Goal: Complete application form: Complete application form

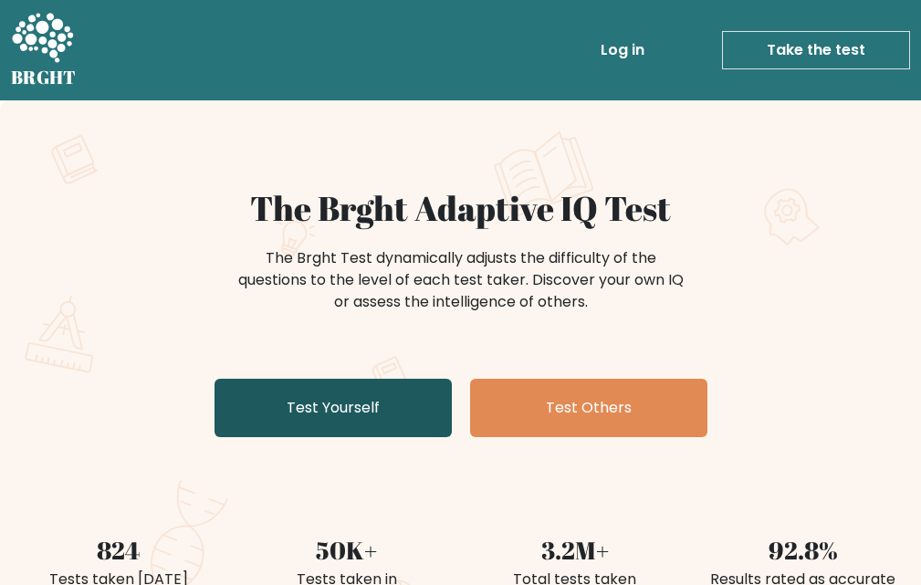
click at [403, 393] on link "Test Yourself" at bounding box center [333, 408] width 237 height 58
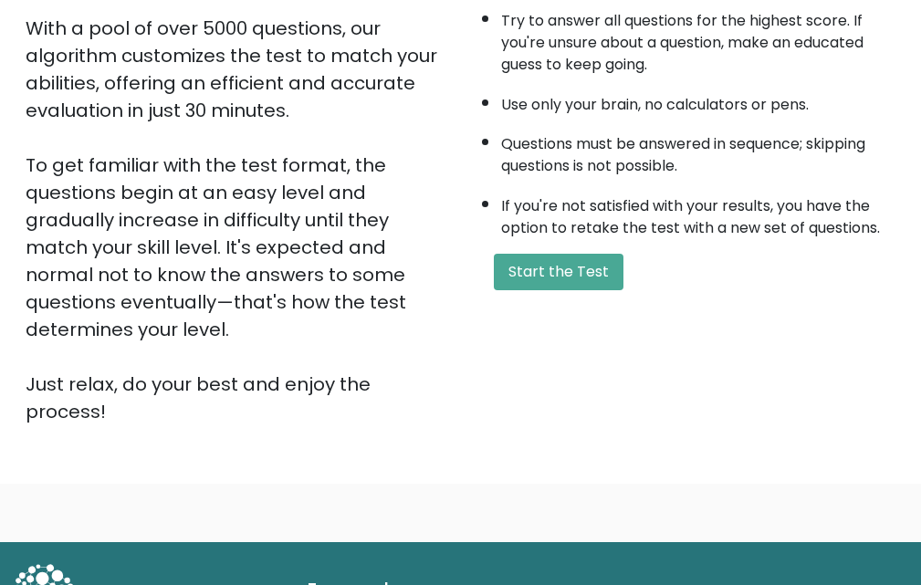
scroll to position [360, 0]
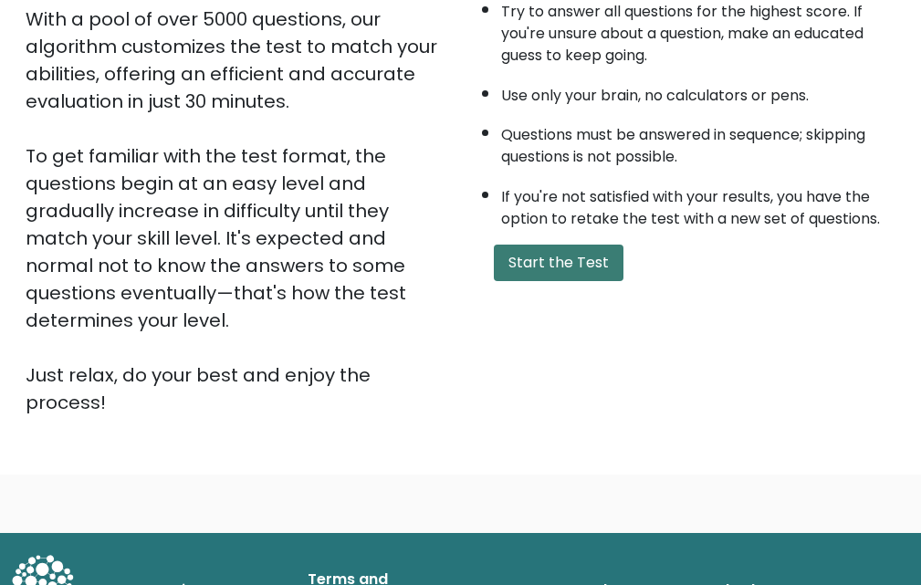
click at [586, 261] on button "Start the Test" at bounding box center [559, 263] width 130 height 37
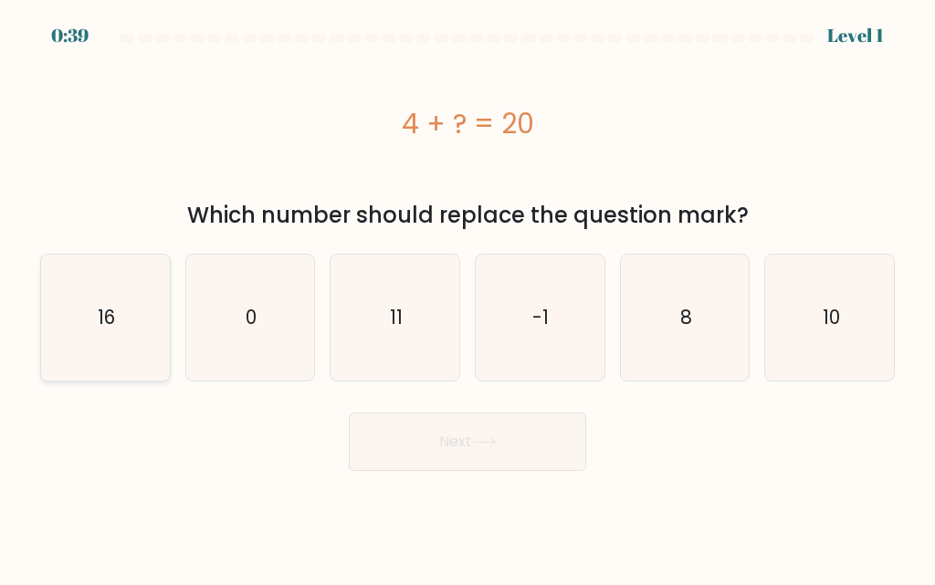
click at [118, 294] on icon "16" at bounding box center [105, 318] width 126 height 126
click at [467, 294] on input "a. 16" at bounding box center [467, 295] width 1 height 5
radio input "true"
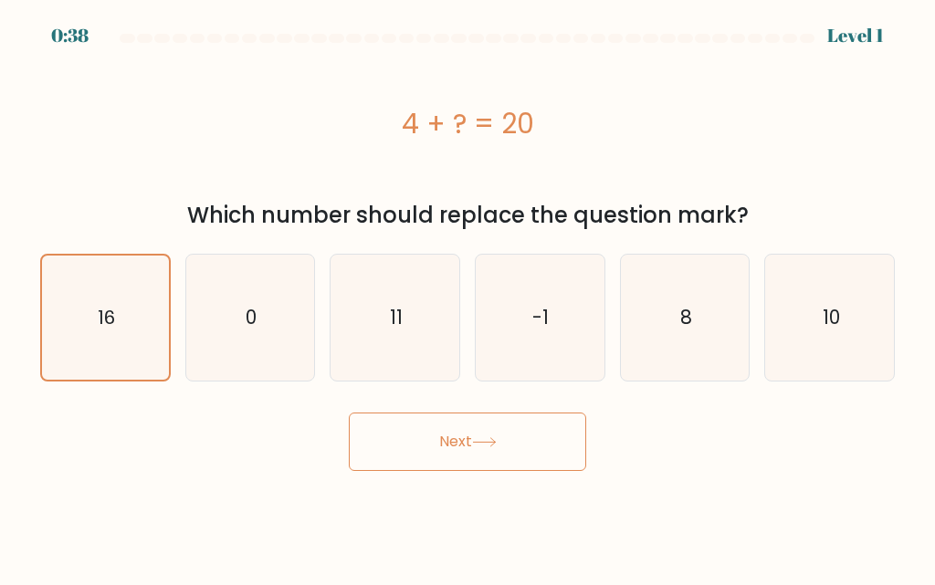
click at [419, 453] on button "Next" at bounding box center [467, 442] width 237 height 58
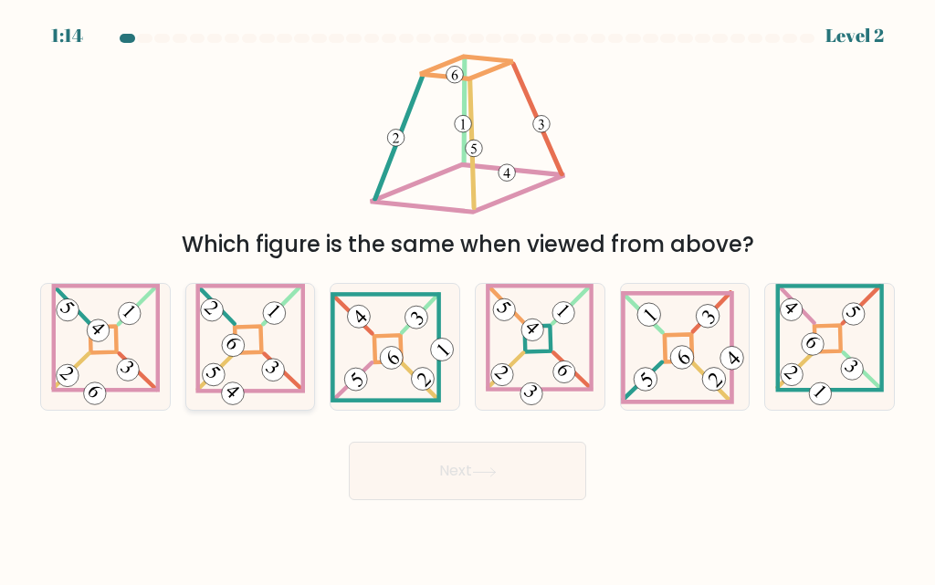
click at [219, 302] on 861 at bounding box center [212, 311] width 32 height 32
click at [467, 298] on input "b." at bounding box center [467, 295] width 1 height 5
radio input "true"
click at [395, 461] on button "Next" at bounding box center [467, 471] width 237 height 58
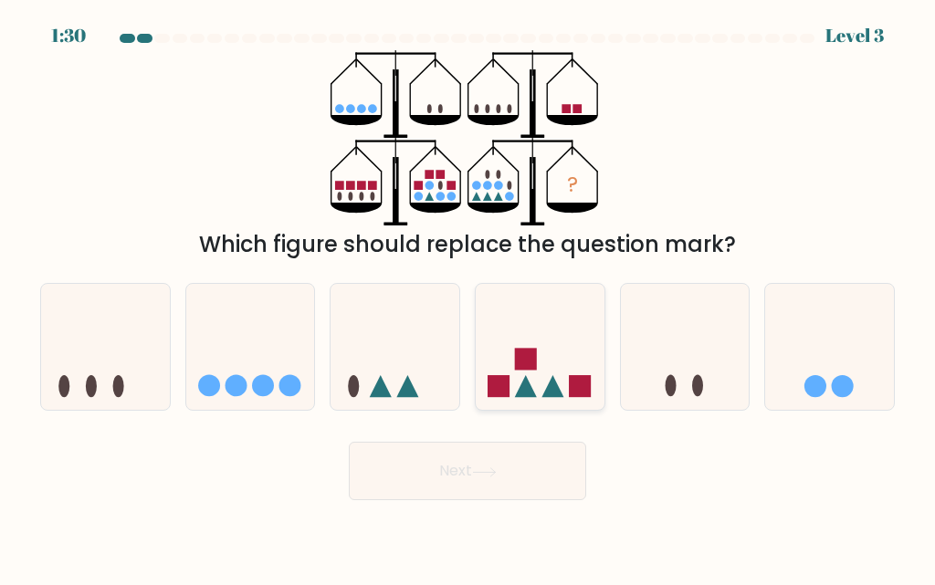
click at [569, 384] on rect at bounding box center [580, 386] width 22 height 22
click at [468, 298] on input "d." at bounding box center [467, 295] width 1 height 5
radio input "true"
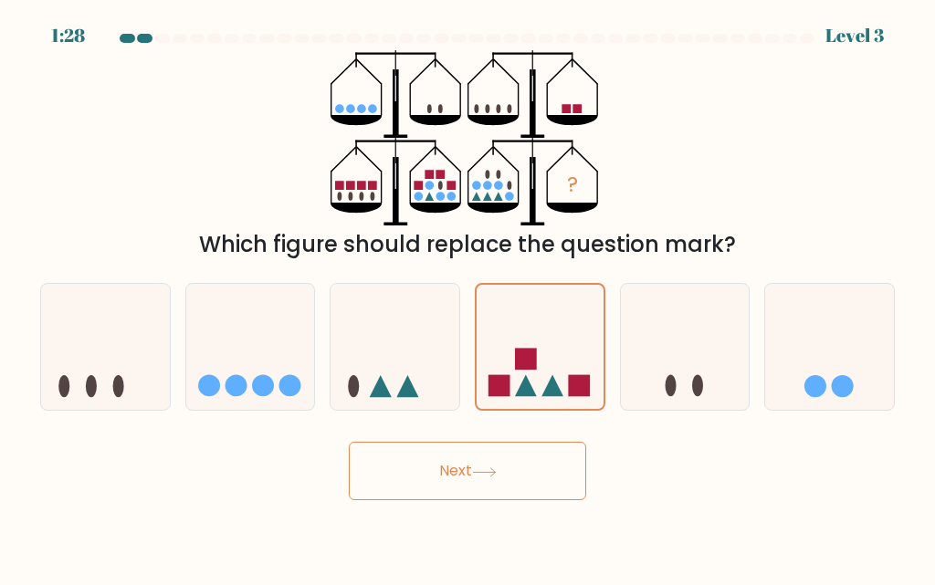
click at [537, 461] on button "Next" at bounding box center [467, 471] width 237 height 58
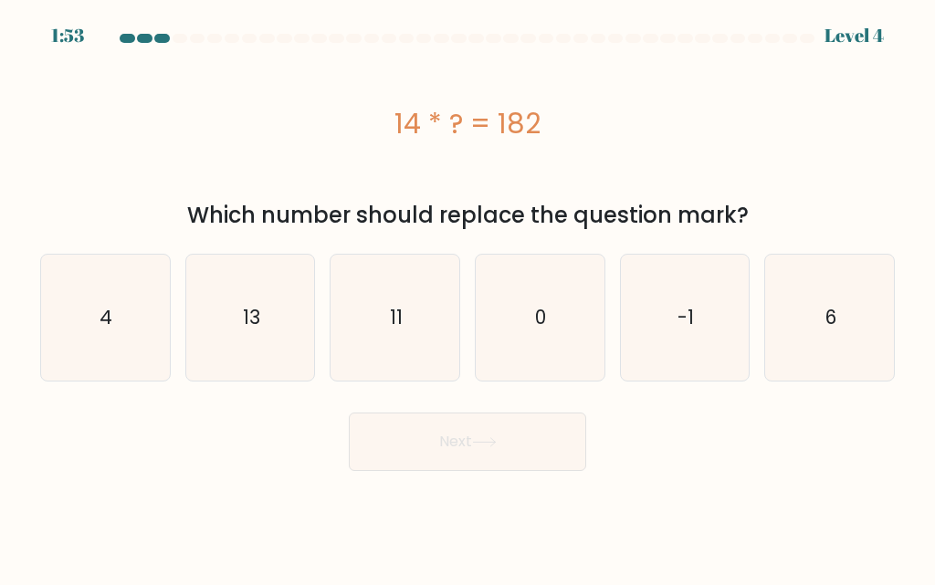
drag, startPoint x: 657, startPoint y: 246, endPoint x: 695, endPoint y: 208, distance: 52.9
click at [699, 207] on div "Which number should replace the question mark?" at bounding box center [467, 215] width 833 height 33
click at [165, 326] on icon "4" at bounding box center [105, 318] width 126 height 126
click at [467, 298] on input "a. 4" at bounding box center [467, 295] width 1 height 5
radio input "true"
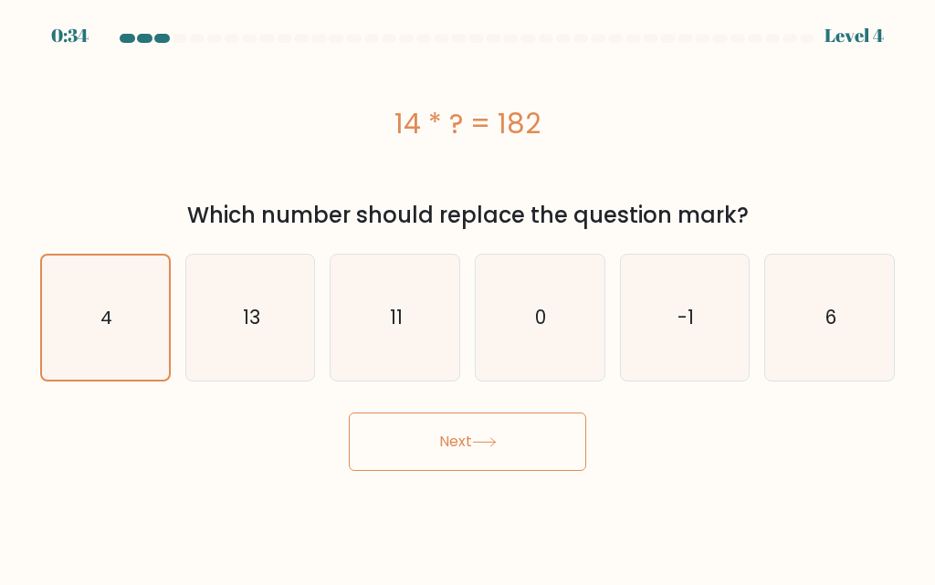
click at [432, 443] on button "Next" at bounding box center [467, 442] width 237 height 58
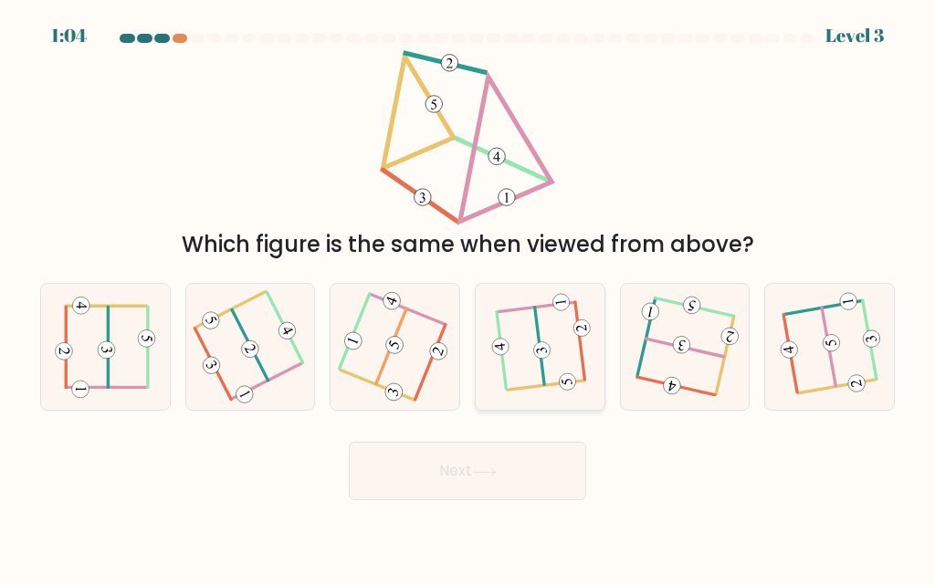
click at [555, 365] on icon at bounding box center [539, 347] width 97 height 100
click at [468, 298] on input "d." at bounding box center [467, 295] width 1 height 5
radio input "true"
click at [486, 483] on button "Next" at bounding box center [467, 471] width 237 height 58
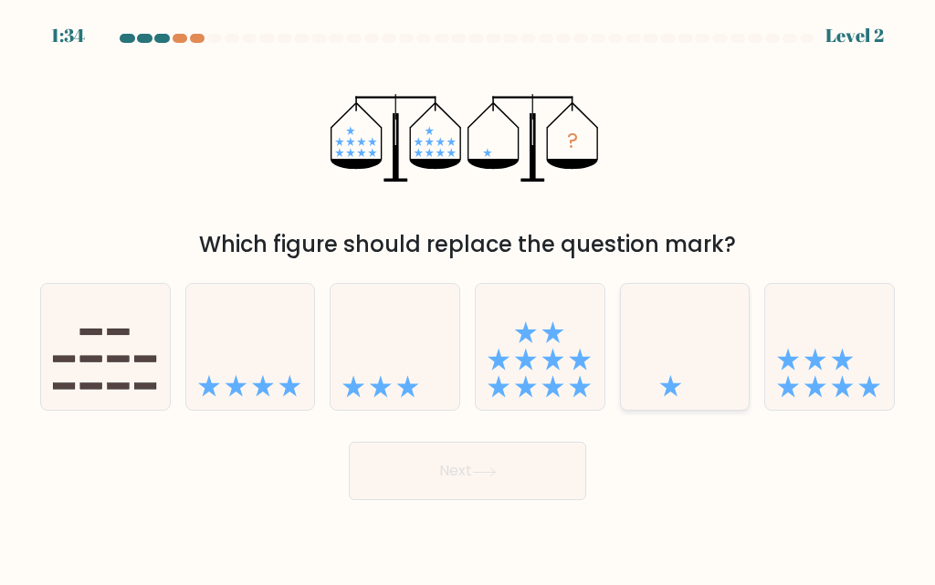
click at [686, 374] on icon at bounding box center [685, 347] width 129 height 107
click at [468, 298] on input "e." at bounding box center [467, 295] width 1 height 5
radio input "true"
click at [580, 452] on button "Next" at bounding box center [467, 471] width 237 height 58
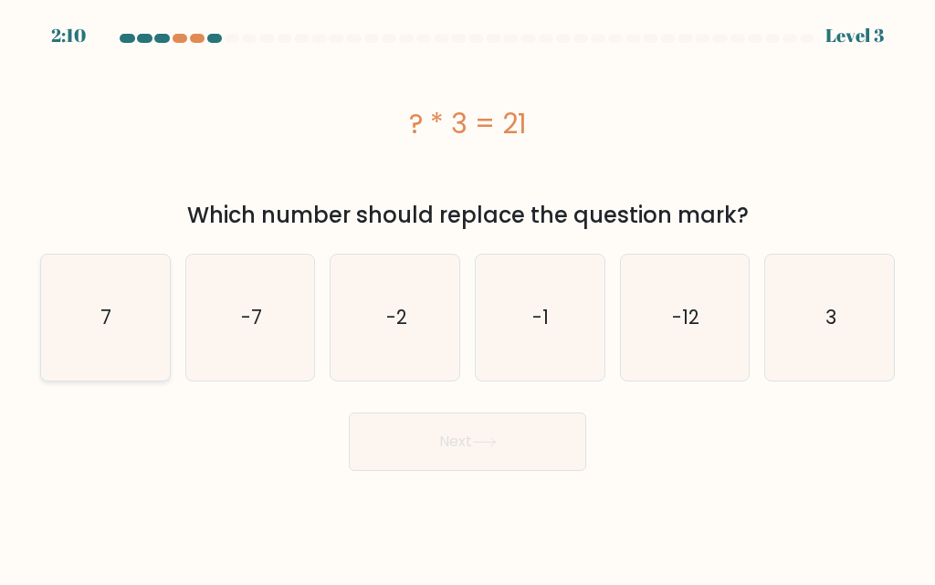
click at [145, 283] on icon "7" at bounding box center [105, 318] width 126 height 126
click at [467, 293] on input "a. 7" at bounding box center [467, 295] width 1 height 5
radio input "true"
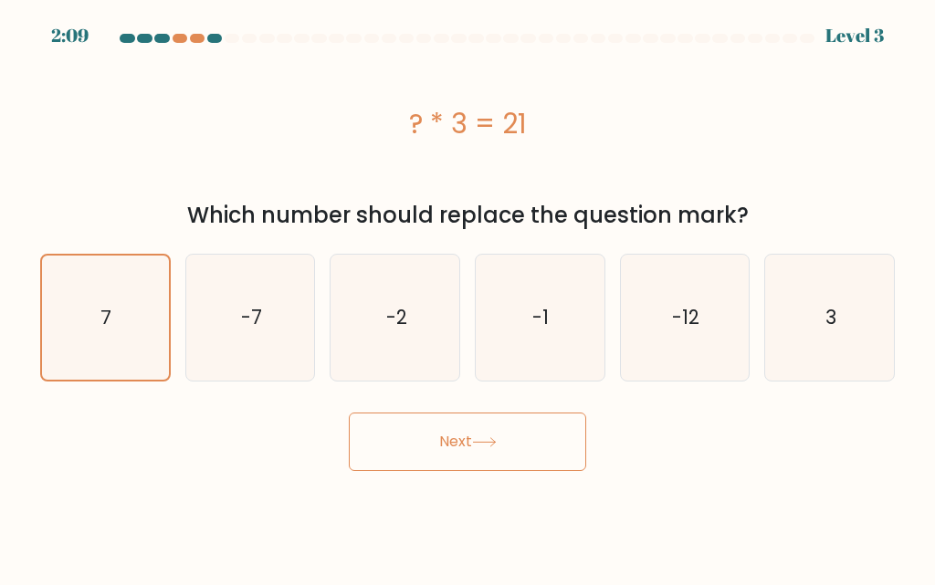
click at [455, 453] on button "Next" at bounding box center [467, 442] width 237 height 58
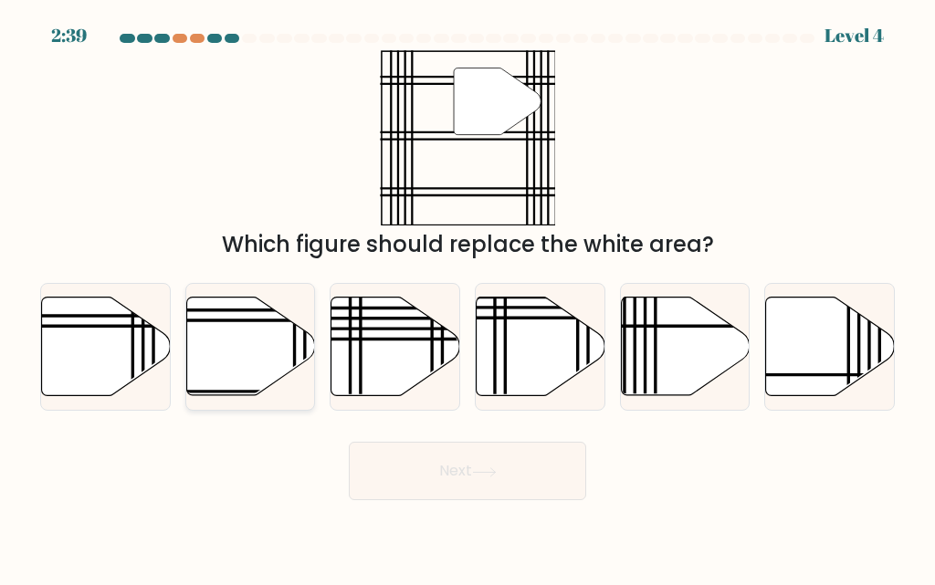
click at [236, 330] on icon at bounding box center [250, 347] width 129 height 99
click at [467, 298] on input "b." at bounding box center [467, 295] width 1 height 5
radio input "true"
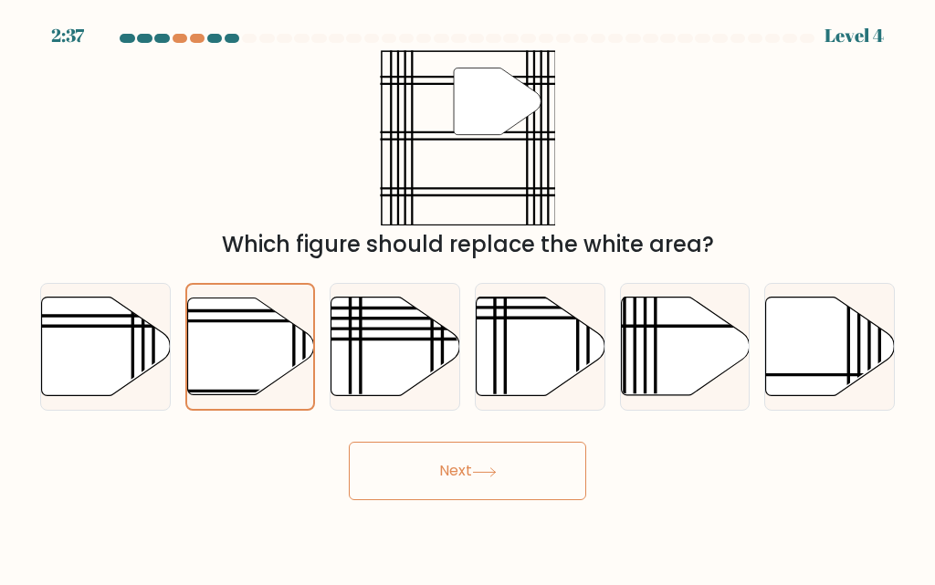
click at [475, 467] on button "Next" at bounding box center [467, 471] width 237 height 58
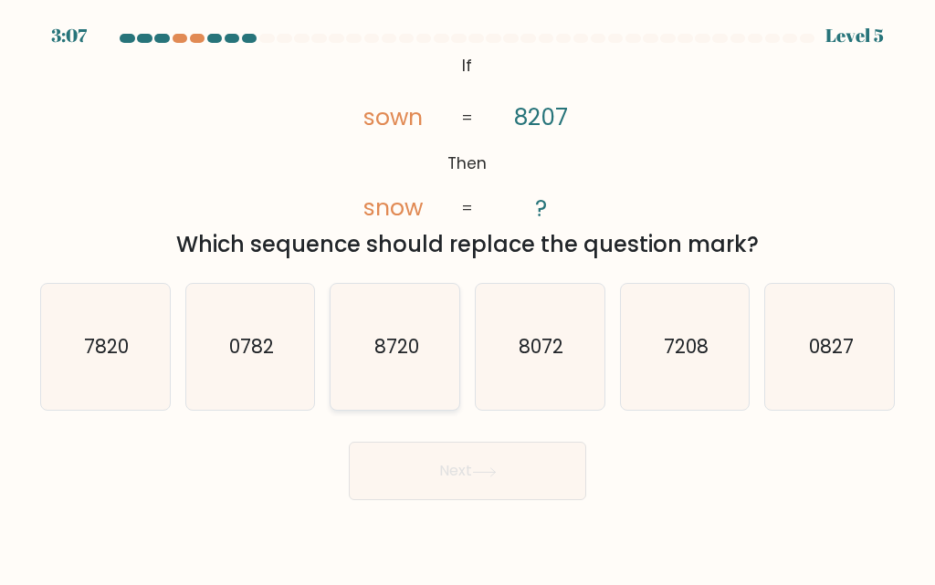
click at [382, 344] on text "8720" at bounding box center [396, 346] width 45 height 26
click at [467, 298] on input "c. 8720" at bounding box center [467, 295] width 1 height 5
radio input "true"
click at [433, 478] on button "Next" at bounding box center [467, 471] width 237 height 58
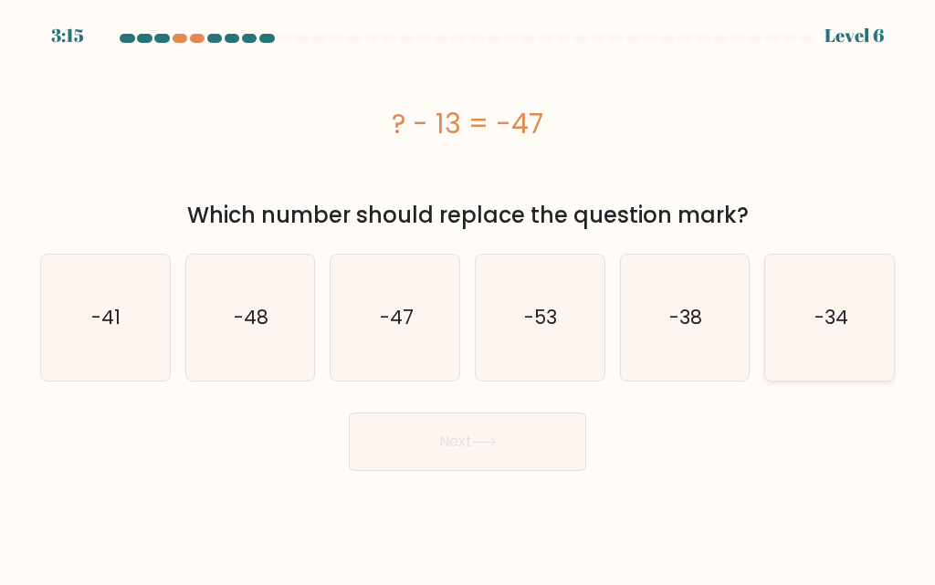
drag, startPoint x: 818, startPoint y: 351, endPoint x: 817, endPoint y: 341, distance: 9.2
click at [817, 341] on icon "-34" at bounding box center [830, 318] width 126 height 126
click at [468, 298] on input "f. -34" at bounding box center [467, 295] width 1 height 5
radio input "true"
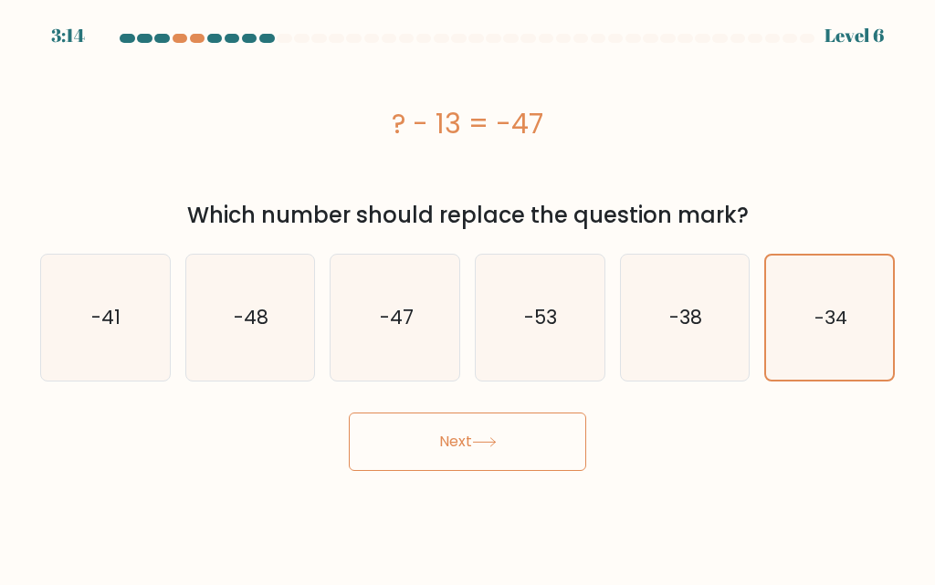
click at [579, 444] on button "Next" at bounding box center [467, 442] width 237 height 58
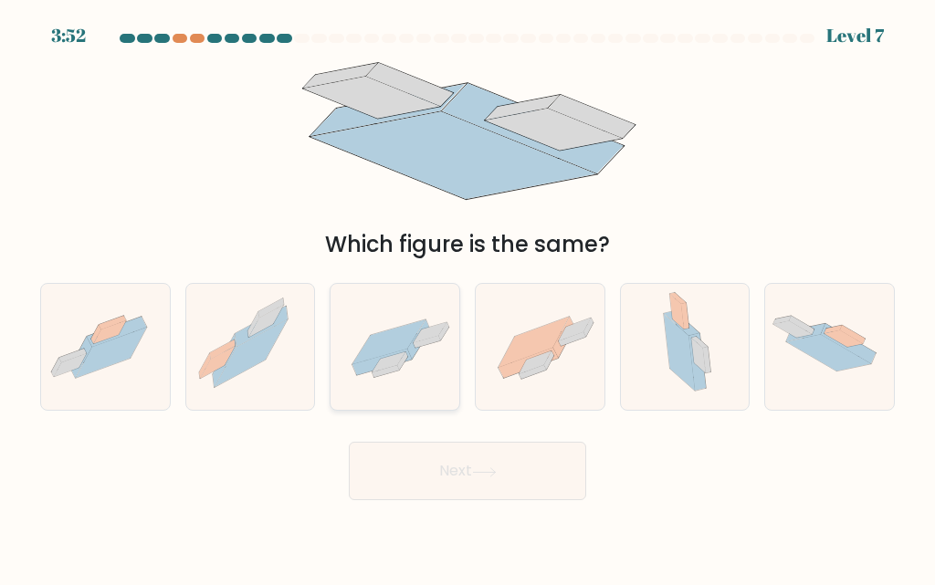
click at [417, 344] on icon at bounding box center [427, 342] width 27 height 12
click at [467, 298] on input "c." at bounding box center [467, 295] width 1 height 5
radio input "true"
click at [476, 491] on button "Next" at bounding box center [467, 471] width 237 height 58
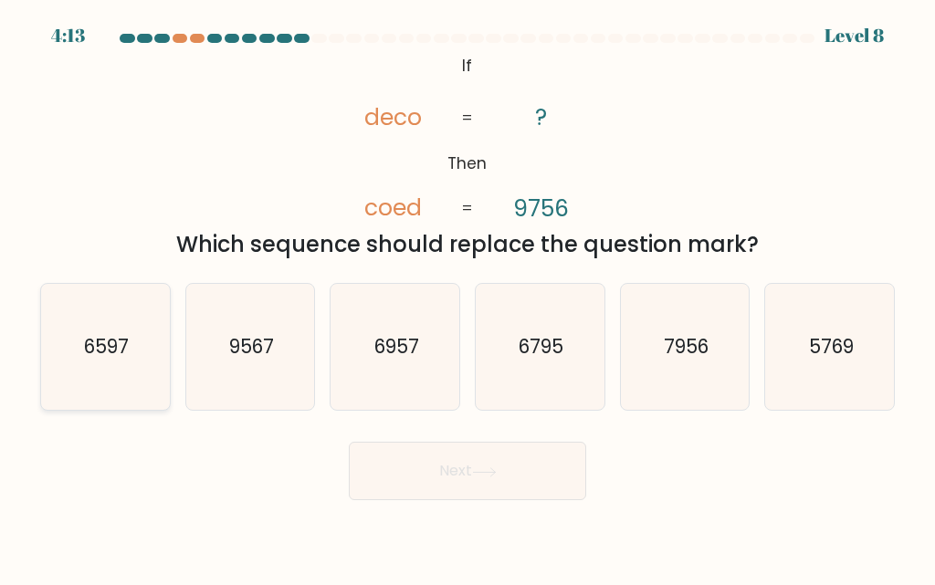
click at [120, 352] on text "6597" at bounding box center [106, 346] width 45 height 26
click at [467, 298] on input "a. 6597" at bounding box center [467, 295] width 1 height 5
radio input "true"
click at [490, 496] on button "Next" at bounding box center [467, 471] width 237 height 58
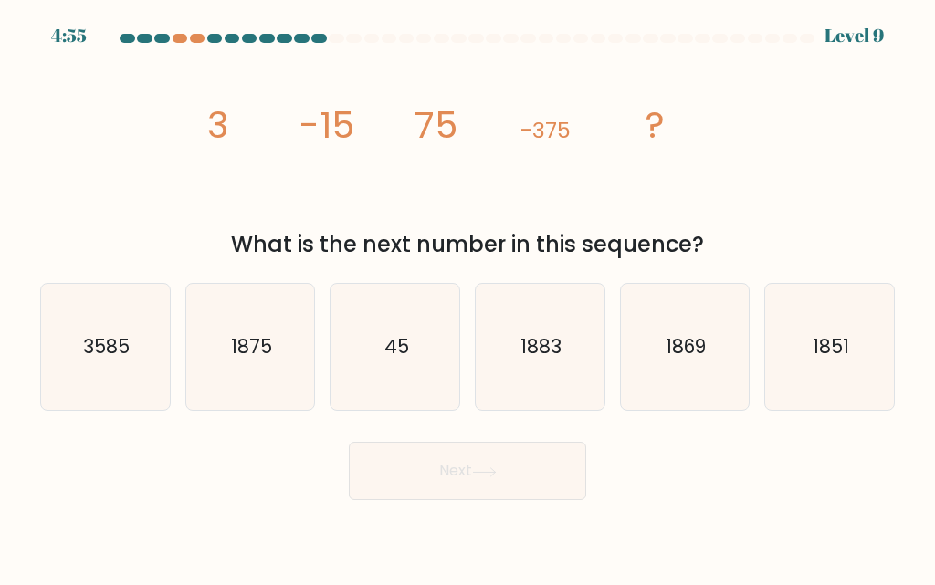
click at [400, 196] on icon "image/svg+xml 3 -15 75 -375 ?" at bounding box center [468, 137] width 548 height 175
click at [225, 341] on icon "1875" at bounding box center [250, 347] width 126 height 126
click at [467, 298] on input "b. 1875" at bounding box center [467, 295] width 1 height 5
radio input "true"
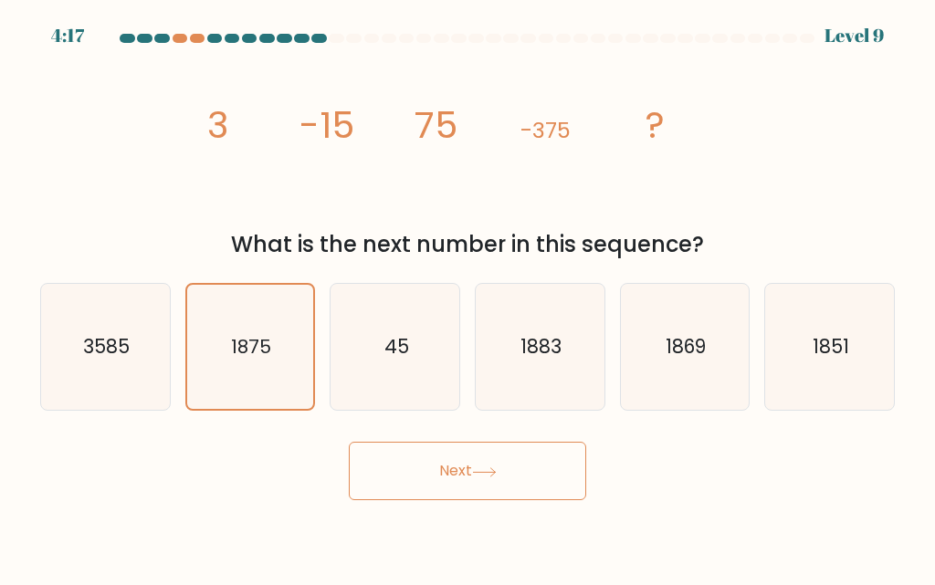
click at [410, 486] on button "Next" at bounding box center [467, 471] width 237 height 58
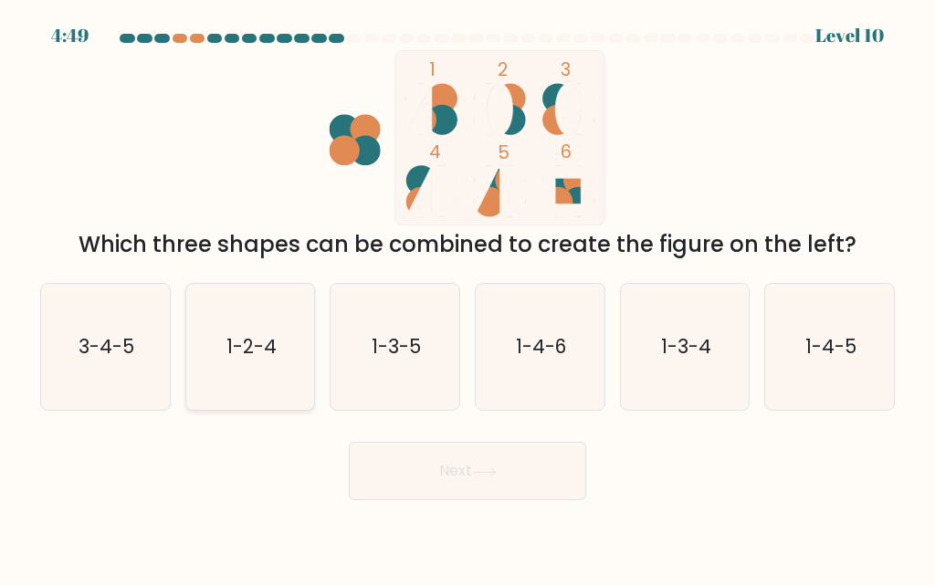
click at [281, 391] on icon "1-2-4" at bounding box center [250, 347] width 126 height 126
click at [467, 298] on input "b. 1-2-4" at bounding box center [467, 295] width 1 height 5
radio input "true"
click at [451, 489] on button "Next" at bounding box center [467, 471] width 237 height 58
click at [417, 456] on button "Next" at bounding box center [467, 471] width 237 height 58
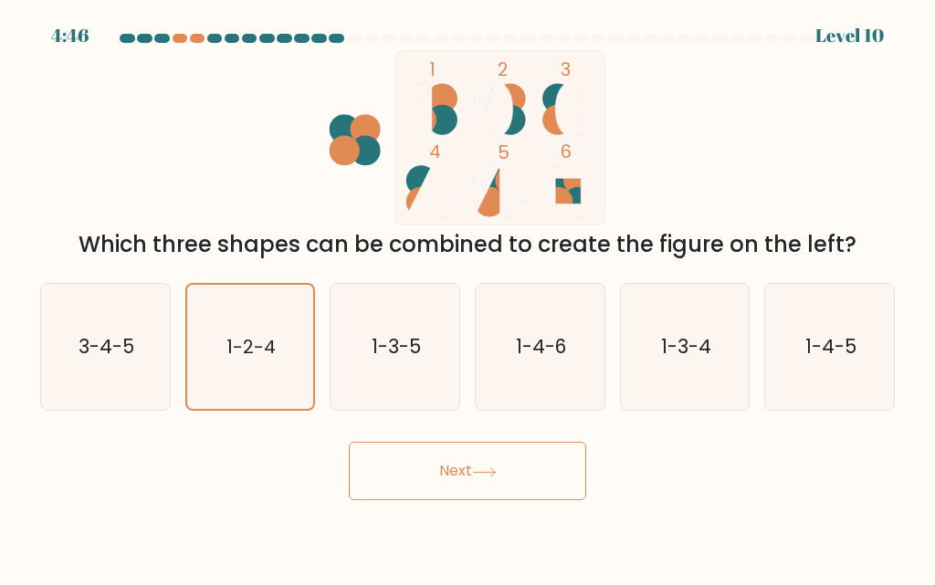
click at [411, 459] on button "Next" at bounding box center [467, 471] width 237 height 58
click at [430, 478] on button "Next" at bounding box center [467, 471] width 237 height 58
click at [426, 472] on button "Next" at bounding box center [467, 471] width 237 height 58
click at [570, 496] on button "Next" at bounding box center [467, 471] width 237 height 58
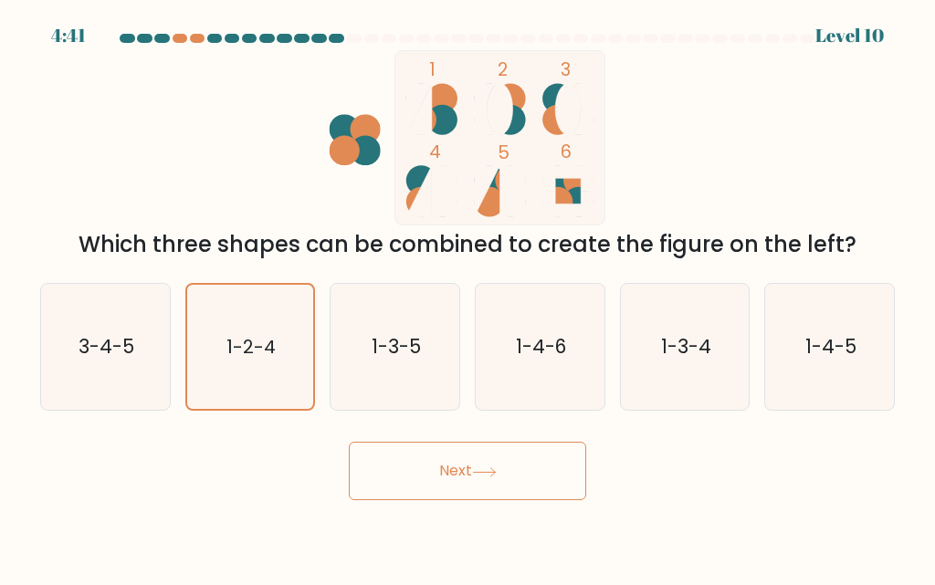
click at [570, 496] on button "Next" at bounding box center [467, 471] width 237 height 58
click at [492, 460] on button "Next" at bounding box center [467, 471] width 237 height 58
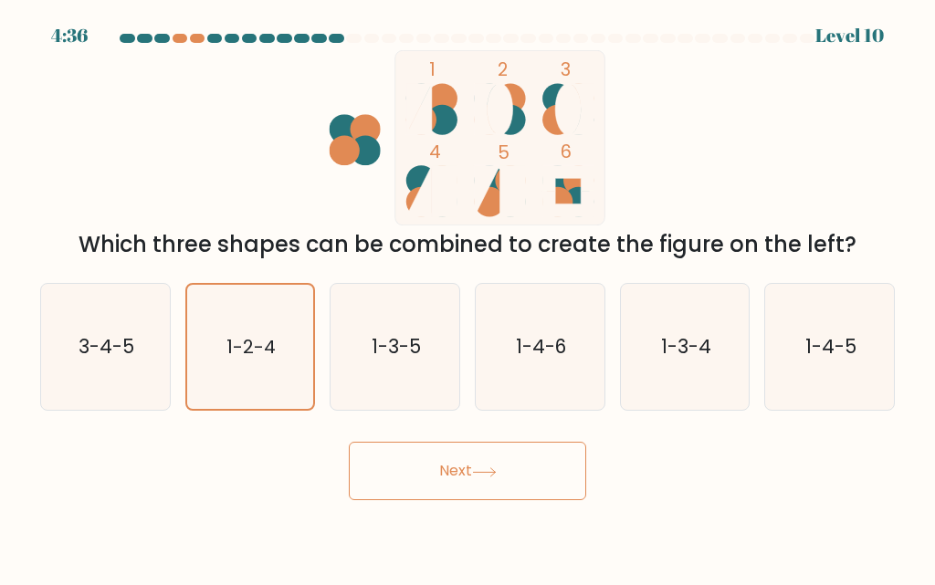
click at [437, 460] on button "Next" at bounding box center [467, 471] width 237 height 58
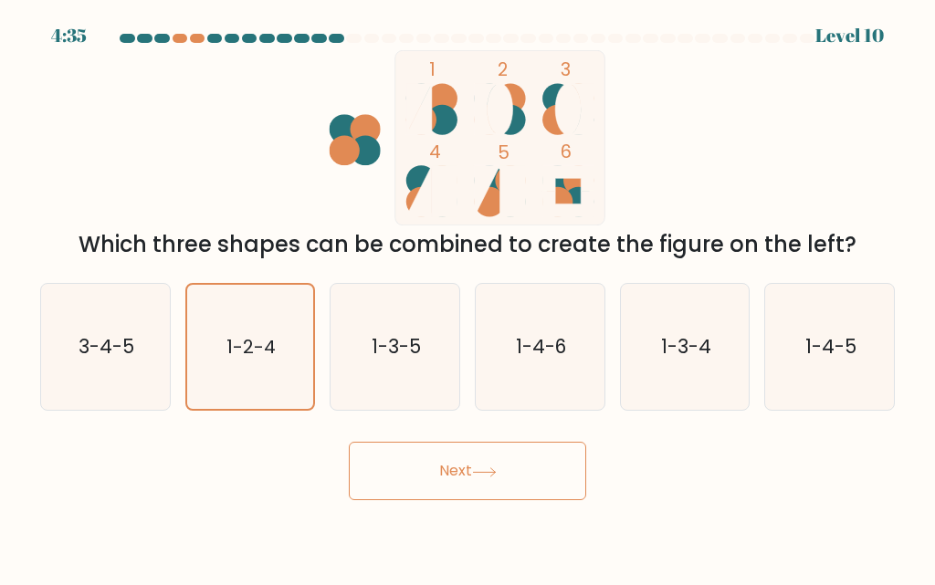
click at [437, 456] on button "Next" at bounding box center [467, 471] width 237 height 58
click at [440, 451] on button "Next" at bounding box center [467, 471] width 237 height 58
click at [529, 549] on body "4:33 Level 10" at bounding box center [467, 292] width 935 height 585
click at [528, 549] on body "4:33 Level 10" at bounding box center [467, 292] width 935 height 585
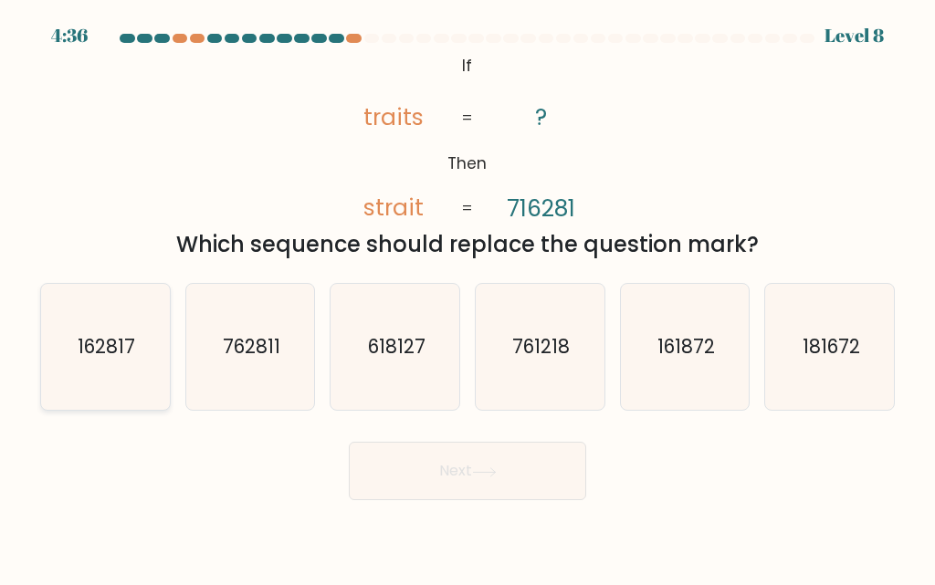
click at [131, 339] on text "162817" at bounding box center [107, 346] width 58 height 26
click at [467, 298] on input "a. 162817" at bounding box center [467, 295] width 1 height 5
radio input "true"
click at [408, 476] on button "Next" at bounding box center [467, 471] width 237 height 58
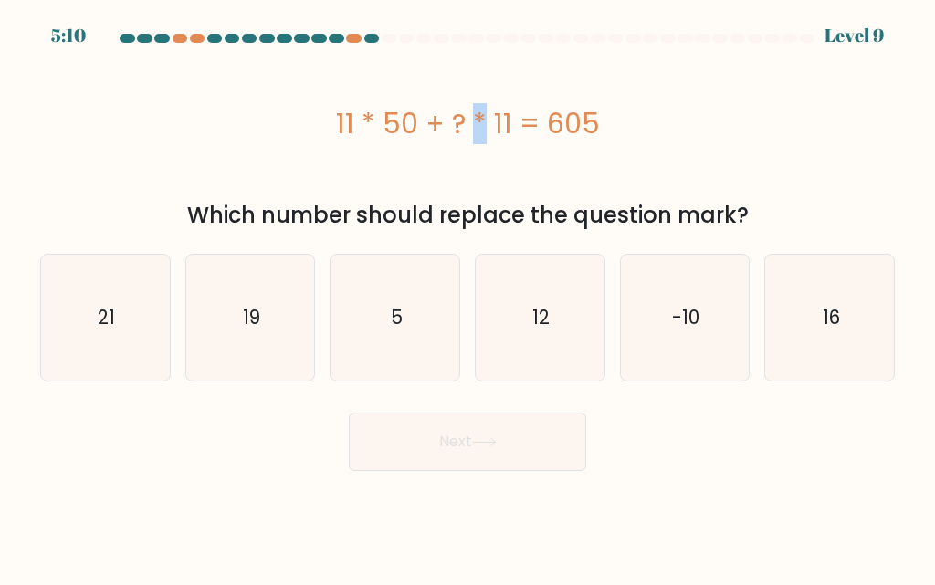
click at [372, 118] on div "11 * 50 + ? * 11 = 605" at bounding box center [467, 123] width 854 height 41
click at [398, 144] on div "11 * 50 + ? * 11 = 605" at bounding box center [467, 123] width 854 height 146
click at [391, 315] on text "5" at bounding box center [397, 317] width 12 height 26
click at [467, 298] on input "c. 5" at bounding box center [467, 295] width 1 height 5
radio input "true"
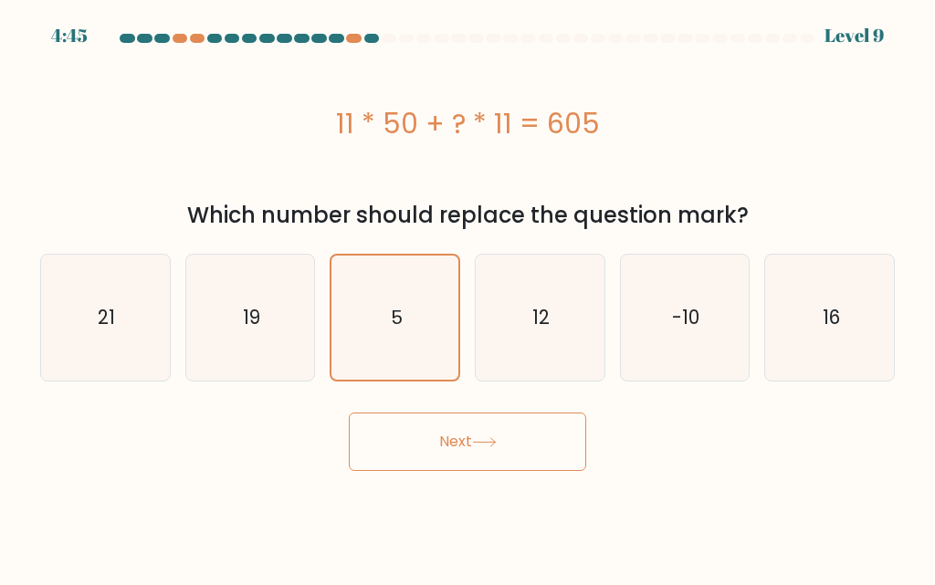
click at [456, 431] on button "Next" at bounding box center [467, 442] width 237 height 58
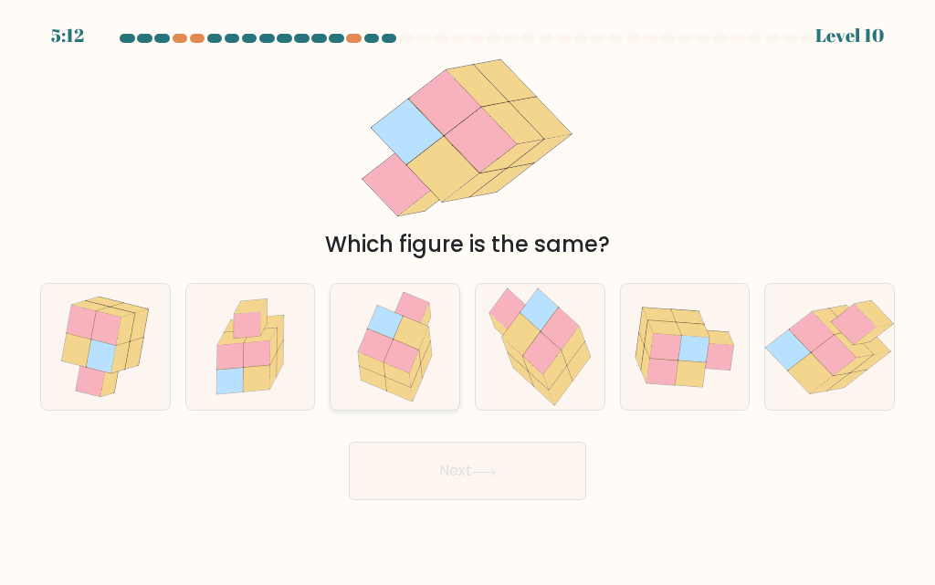
click at [379, 325] on icon at bounding box center [385, 323] width 35 height 34
click at [467, 298] on input "c." at bounding box center [467, 295] width 1 height 5
radio input "true"
click at [456, 484] on button "Next" at bounding box center [467, 471] width 237 height 58
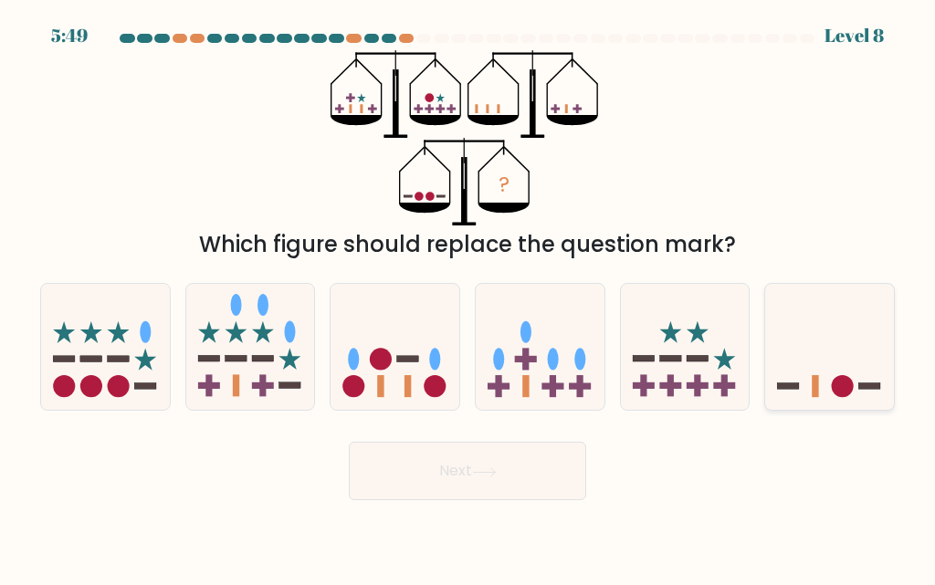
click at [803, 330] on icon at bounding box center [829, 347] width 129 height 107
click at [468, 298] on input "f." at bounding box center [467, 295] width 1 height 5
radio input "true"
click at [470, 469] on button "Next" at bounding box center [467, 471] width 237 height 58
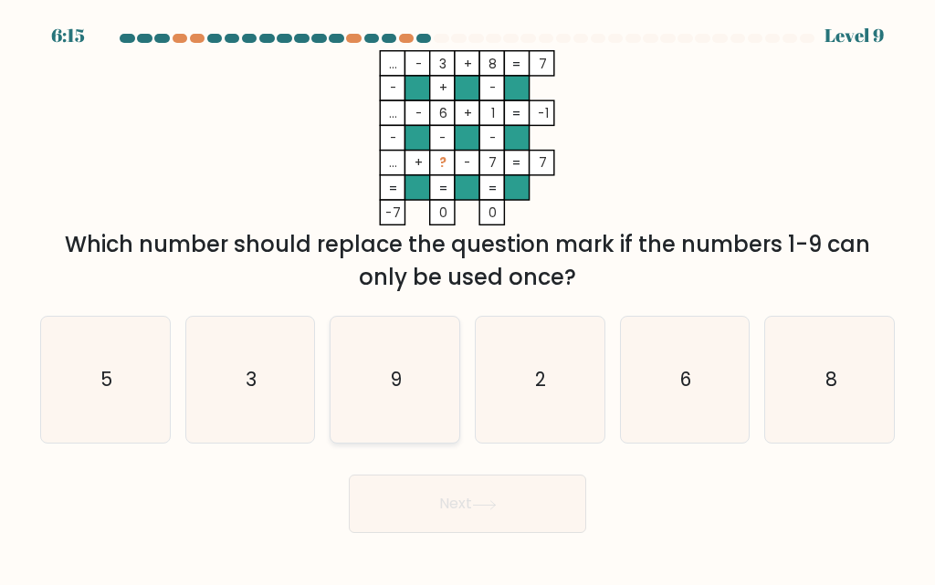
click at [410, 406] on icon "9" at bounding box center [395, 380] width 126 height 126
click at [467, 298] on input "c. 9" at bounding box center [467, 295] width 1 height 5
radio input "true"
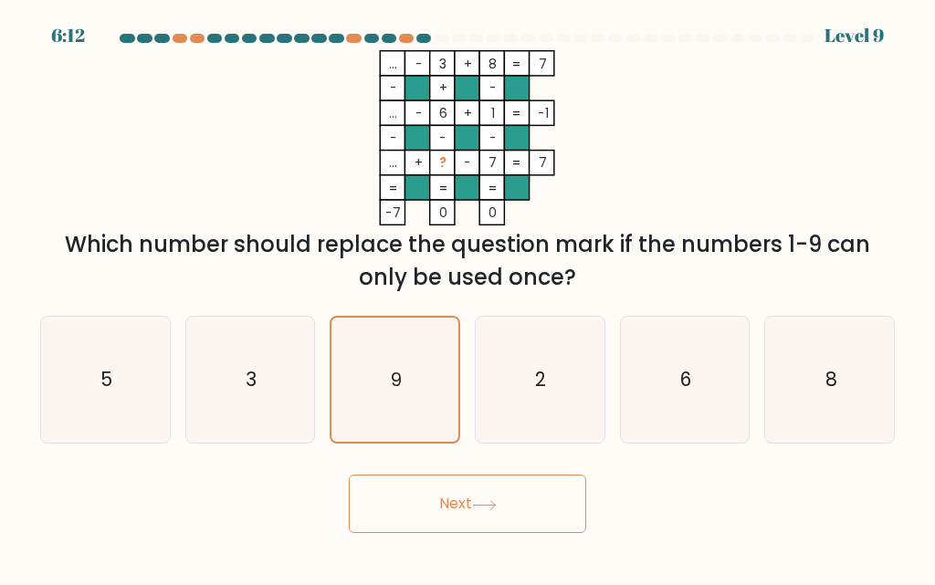
click at [458, 520] on button "Next" at bounding box center [467, 504] width 237 height 58
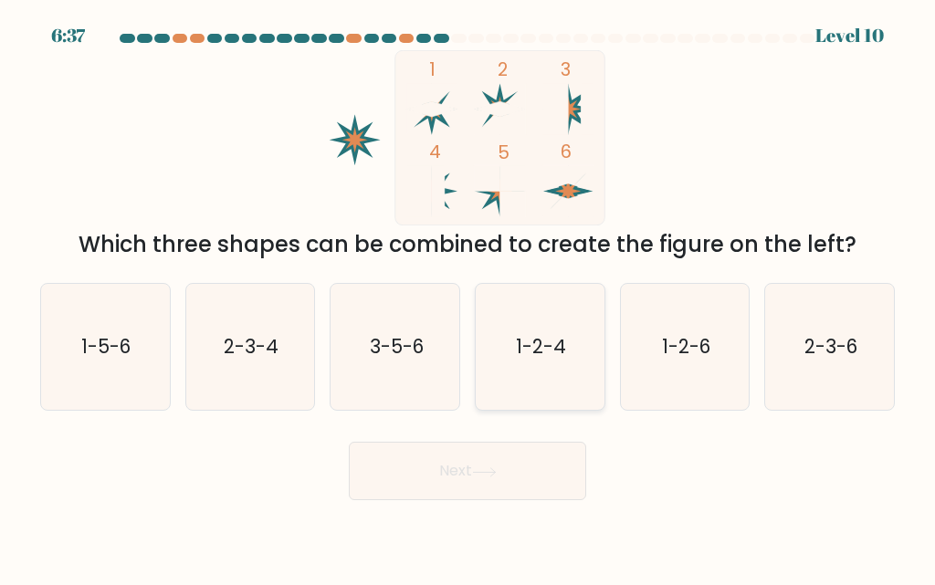
click at [508, 360] on icon "1-2-4" at bounding box center [540, 347] width 126 height 126
click at [468, 298] on input "d. 1-2-4" at bounding box center [467, 295] width 1 height 5
radio input "true"
click at [482, 461] on button "Next" at bounding box center [467, 471] width 237 height 58
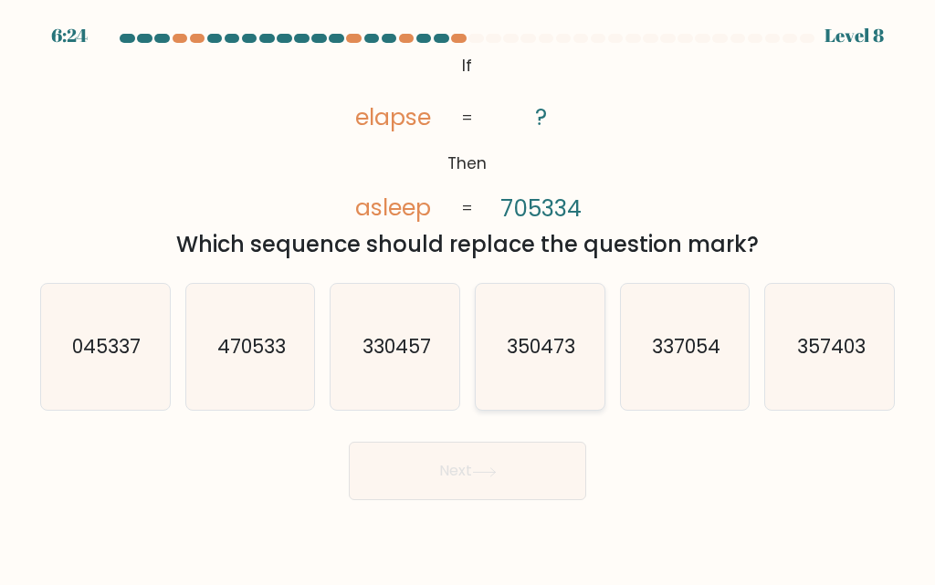
click at [515, 317] on icon "350473" at bounding box center [540, 347] width 126 height 126
click at [468, 298] on input "d. 350473" at bounding box center [467, 295] width 1 height 5
radio input "true"
click at [478, 456] on button "Next" at bounding box center [467, 471] width 237 height 58
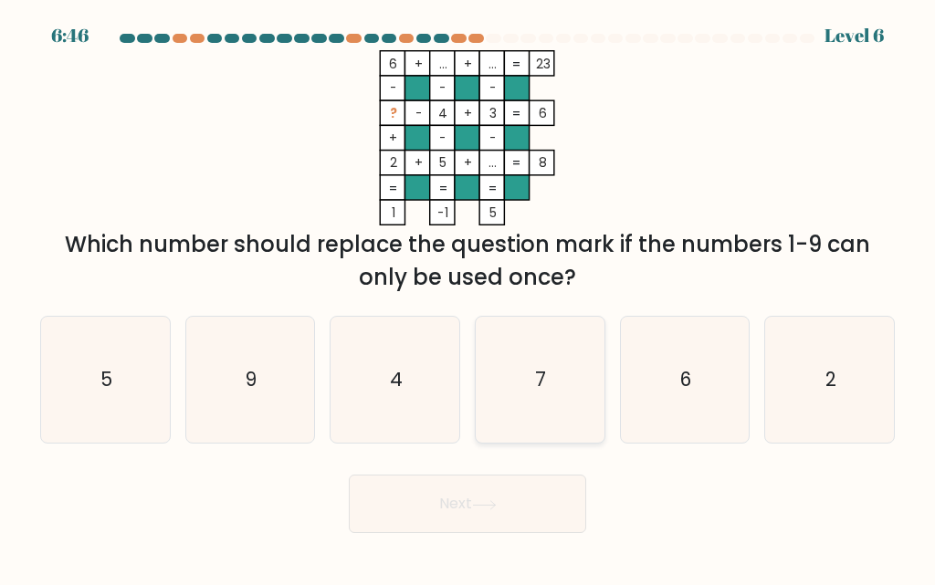
click at [542, 410] on icon "7" at bounding box center [540, 380] width 126 height 126
click at [468, 298] on input "d. 7" at bounding box center [467, 295] width 1 height 5
radio input "true"
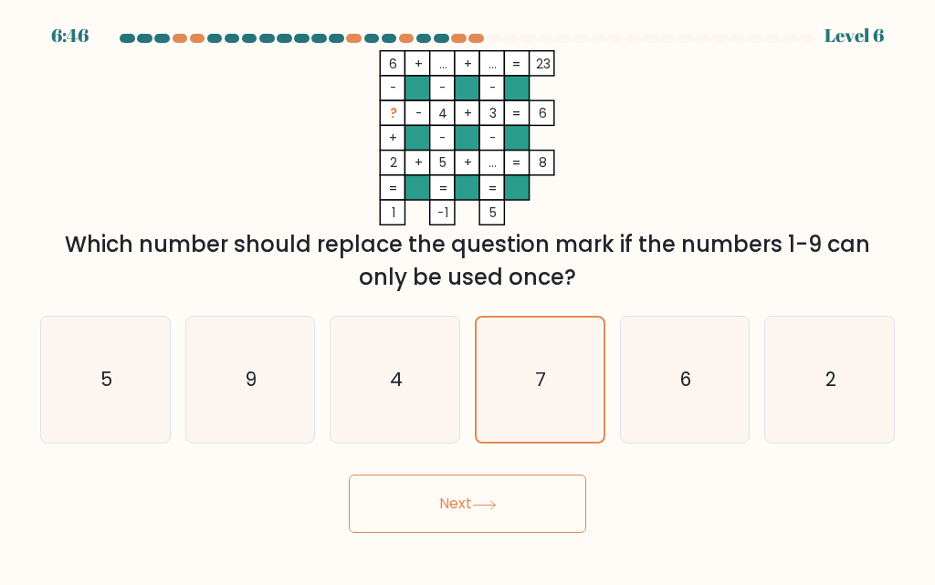
click at [487, 517] on button "Next" at bounding box center [467, 504] width 237 height 58
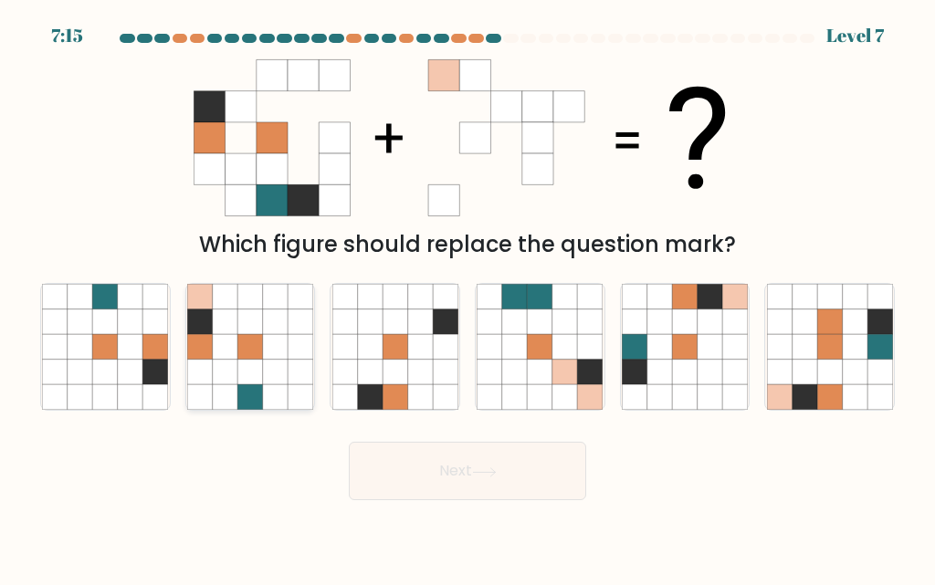
click at [217, 340] on icon at bounding box center [225, 347] width 25 height 25
click at [467, 298] on input "b." at bounding box center [467, 295] width 1 height 5
radio input "true"
click at [380, 435] on form at bounding box center [467, 267] width 935 height 466
click at [405, 481] on button "Next" at bounding box center [467, 471] width 237 height 58
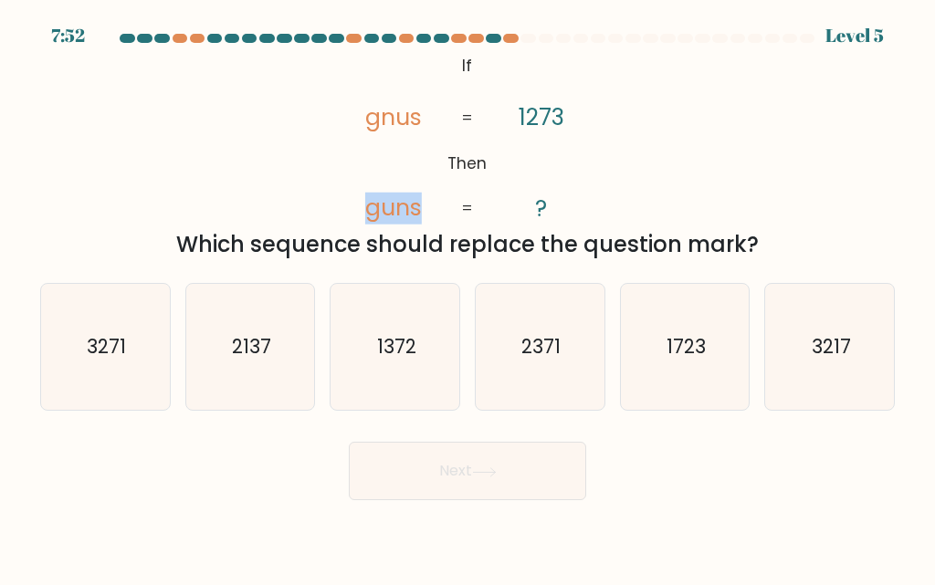
drag, startPoint x: 361, startPoint y: 208, endPoint x: 417, endPoint y: 221, distance: 57.1
click at [417, 221] on icon "@import url('https://fonts.googleapis.com/css?family=Abril+Fatface:400,100,100i…" at bounding box center [467, 137] width 285 height 175
click at [433, 216] on icon "@import url('https://fonts.googleapis.com/css?family=Abril+Fatface:400,100,100i…" at bounding box center [467, 137] width 285 height 175
click at [652, 378] on icon "1723" at bounding box center [685, 347] width 126 height 126
click at [468, 298] on input "e. 1723" at bounding box center [467, 295] width 1 height 5
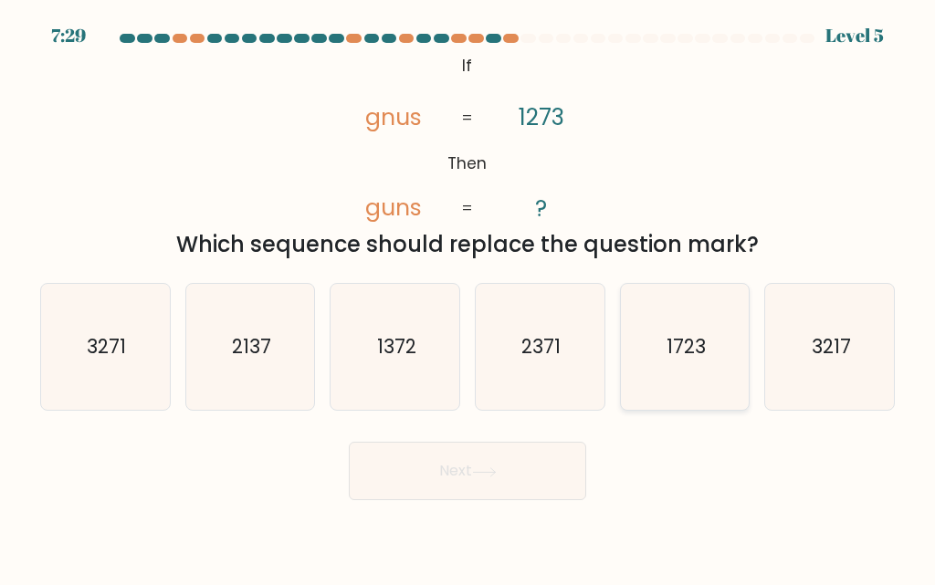
radio input "true"
click at [561, 452] on button "Next" at bounding box center [467, 471] width 237 height 58
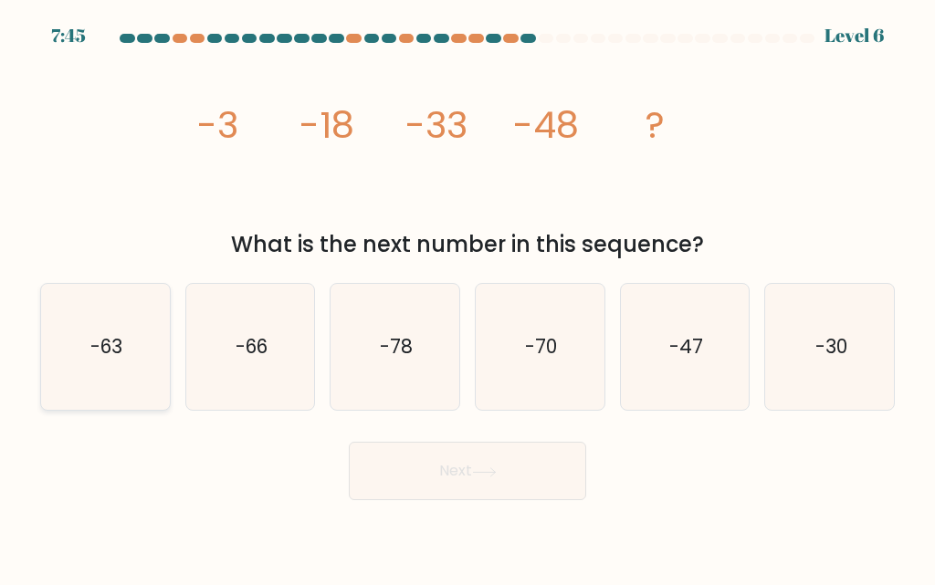
click at [138, 341] on icon "-63" at bounding box center [105, 347] width 126 height 126
click at [467, 298] on input "a. -63" at bounding box center [467, 295] width 1 height 5
radio input "true"
click at [391, 495] on button "Next" at bounding box center [467, 471] width 237 height 58
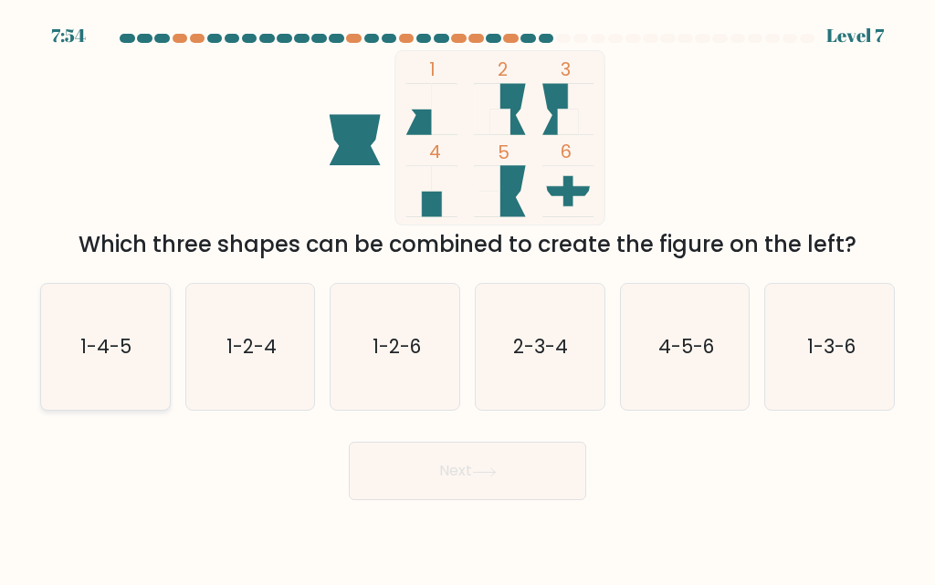
click at [122, 347] on text "1-4-5" at bounding box center [106, 346] width 51 height 26
click at [467, 298] on input "a. 1-4-5" at bounding box center [467, 295] width 1 height 5
radio input "true"
click at [396, 463] on button "Next" at bounding box center [467, 471] width 237 height 58
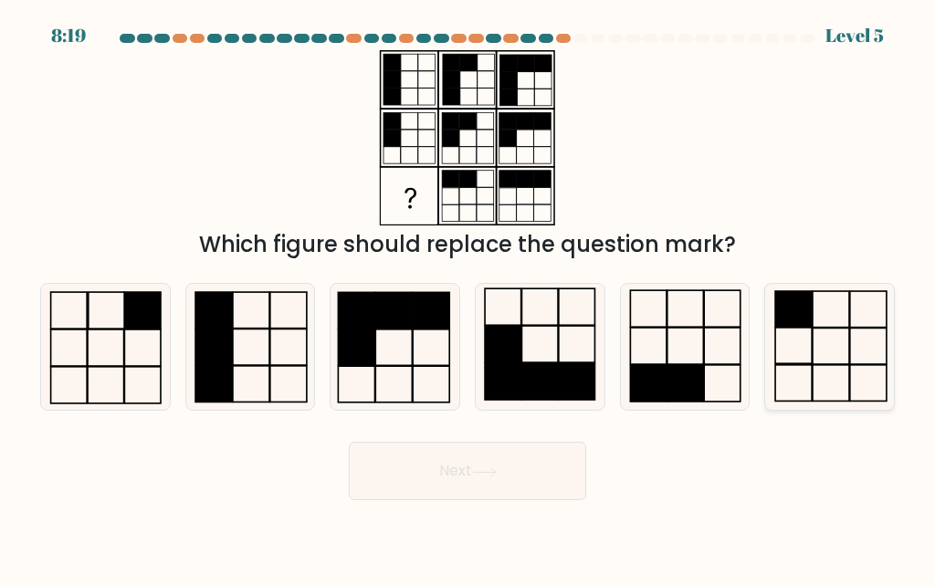
click at [777, 371] on icon at bounding box center [830, 347] width 126 height 126
click at [468, 298] on input "f." at bounding box center [467, 295] width 1 height 5
radio input "true"
click at [545, 455] on button "Next" at bounding box center [467, 471] width 237 height 58
click at [503, 470] on button "Next" at bounding box center [467, 471] width 237 height 58
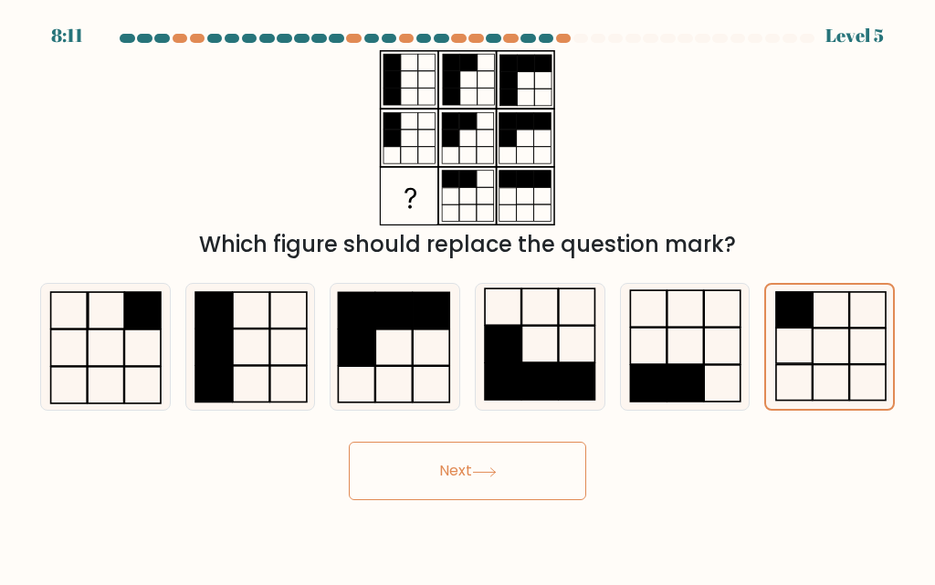
click at [501, 464] on button "Next" at bounding box center [467, 471] width 237 height 58
click at [501, 457] on button "Next" at bounding box center [467, 471] width 237 height 58
click at [500, 457] on button "Next" at bounding box center [467, 471] width 237 height 58
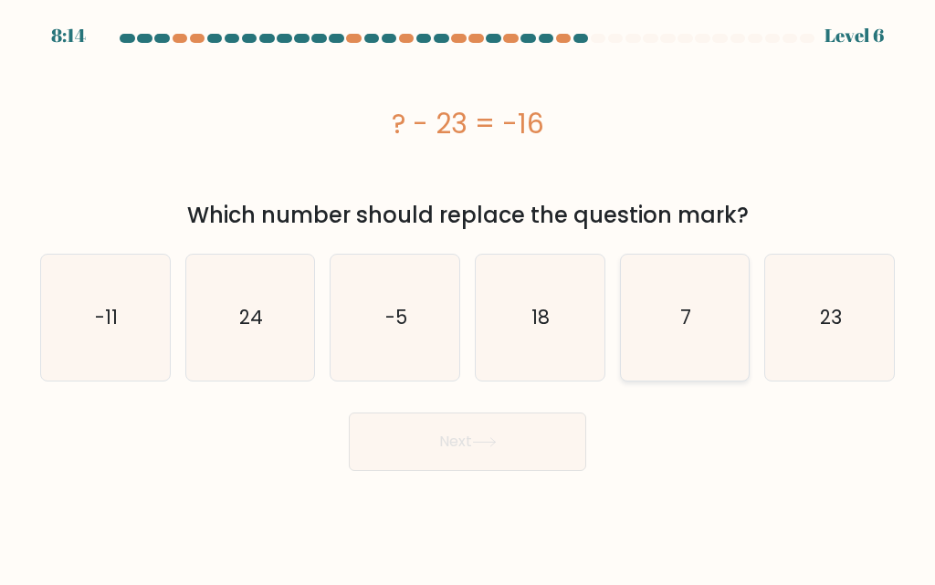
click at [697, 346] on icon "7" at bounding box center [685, 318] width 126 height 126
click at [468, 298] on input "e. 7" at bounding box center [467, 295] width 1 height 5
radio input "true"
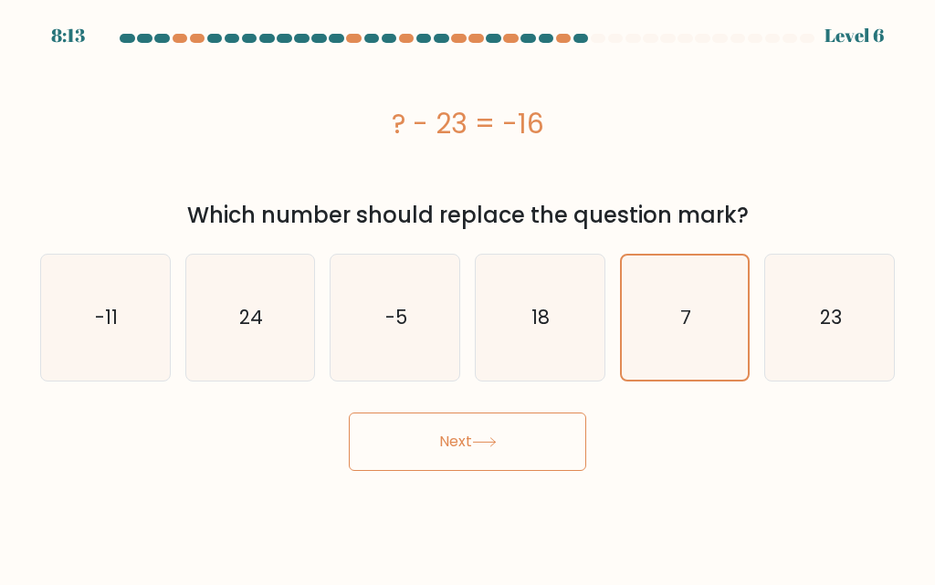
click at [606, 418] on div "Next" at bounding box center [467, 437] width 876 height 68
click at [572, 431] on button "Next" at bounding box center [467, 442] width 237 height 58
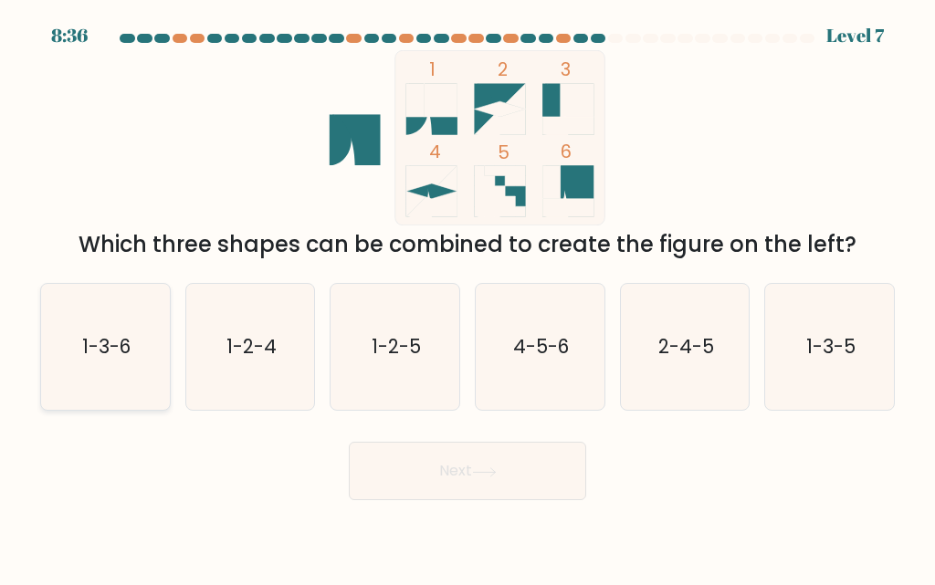
click at [94, 393] on icon "1-3-6" at bounding box center [105, 347] width 126 height 126
click at [467, 298] on input "a. 1-3-6" at bounding box center [467, 295] width 1 height 5
radio input "true"
click at [394, 463] on button "Next" at bounding box center [467, 471] width 237 height 58
click at [390, 462] on button "Next" at bounding box center [467, 471] width 237 height 58
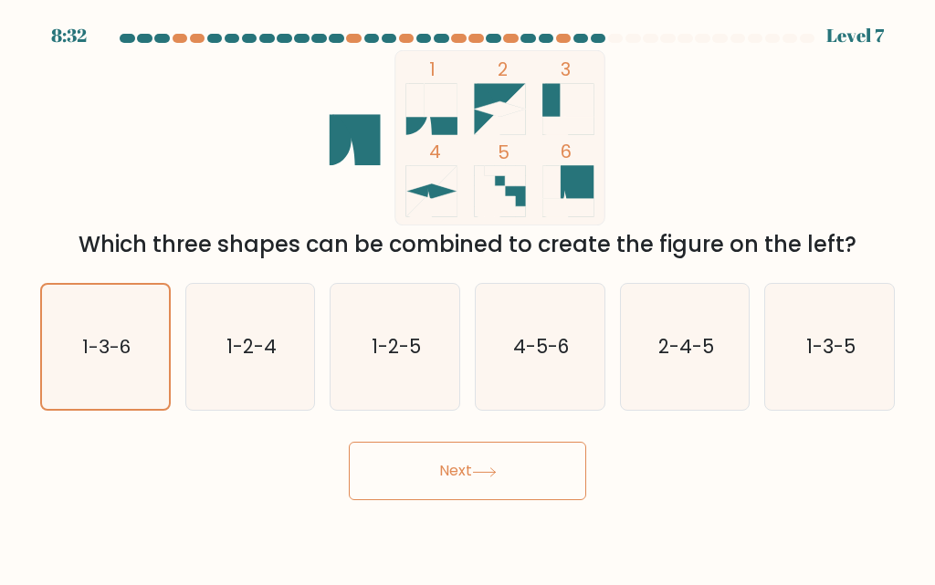
click at [390, 462] on button "Next" at bounding box center [467, 471] width 237 height 58
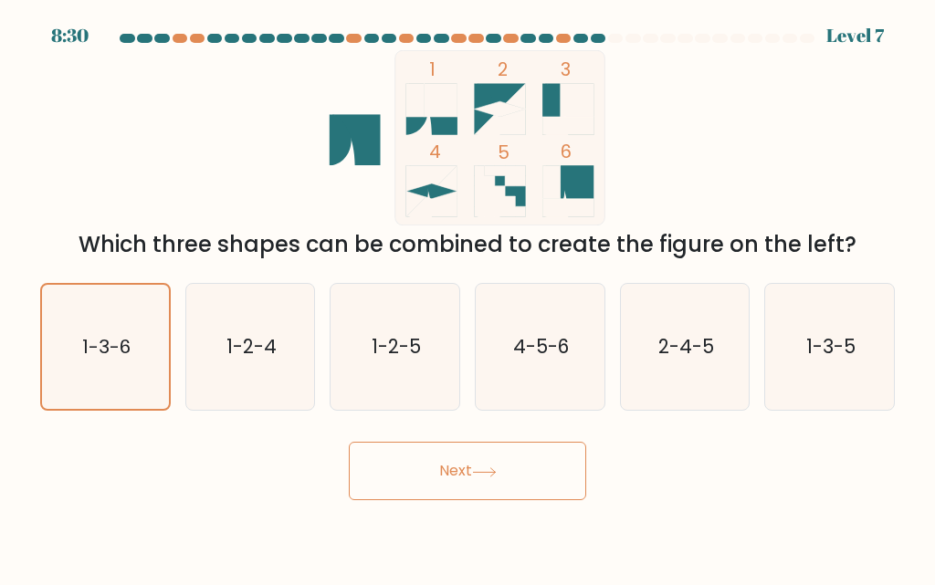
click at [390, 462] on button "Next" at bounding box center [467, 471] width 237 height 58
click at [392, 463] on button "Next" at bounding box center [467, 471] width 237 height 58
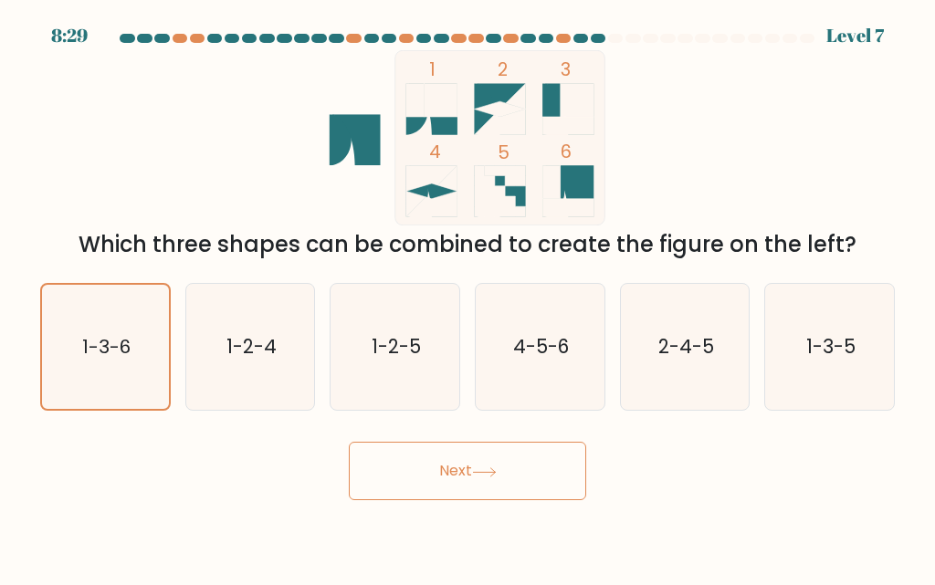
click at [392, 463] on button "Next" at bounding box center [467, 471] width 237 height 58
click at [392, 465] on button "Next" at bounding box center [467, 471] width 237 height 58
drag, startPoint x: 391, startPoint y: 495, endPoint x: 416, endPoint y: 525, distance: 39.5
click at [412, 538] on body "8:28 Level 7" at bounding box center [467, 292] width 935 height 585
click at [418, 498] on button "Next" at bounding box center [467, 471] width 237 height 58
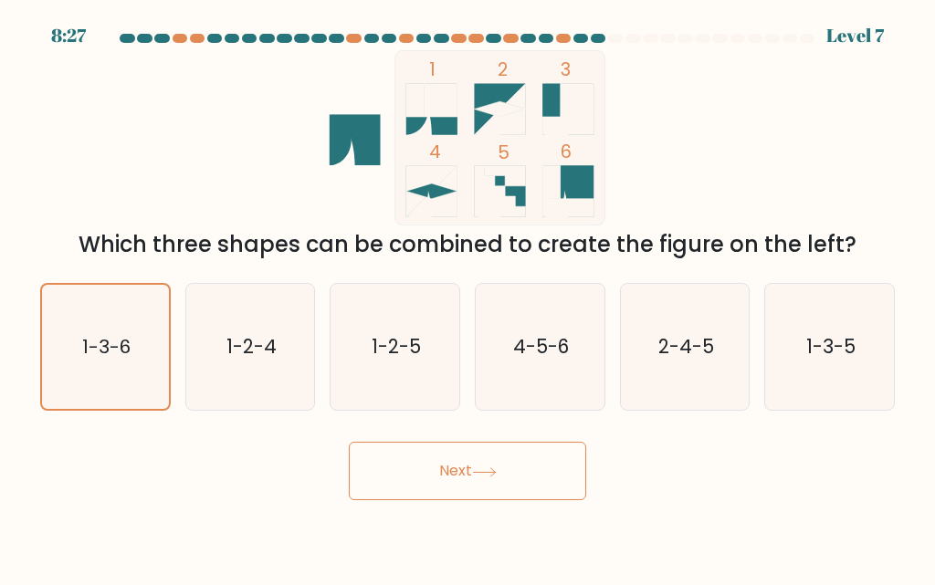
click at [418, 497] on button "Next" at bounding box center [467, 471] width 237 height 58
click at [414, 481] on button "Next" at bounding box center [467, 471] width 237 height 58
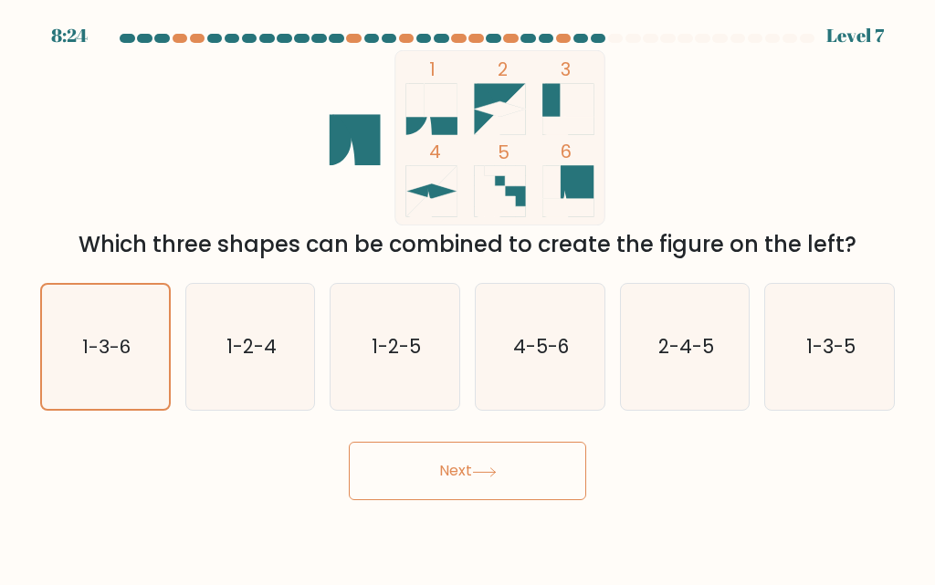
click at [414, 479] on button "Next" at bounding box center [467, 471] width 237 height 58
click at [414, 477] on button "Next" at bounding box center [467, 471] width 237 height 58
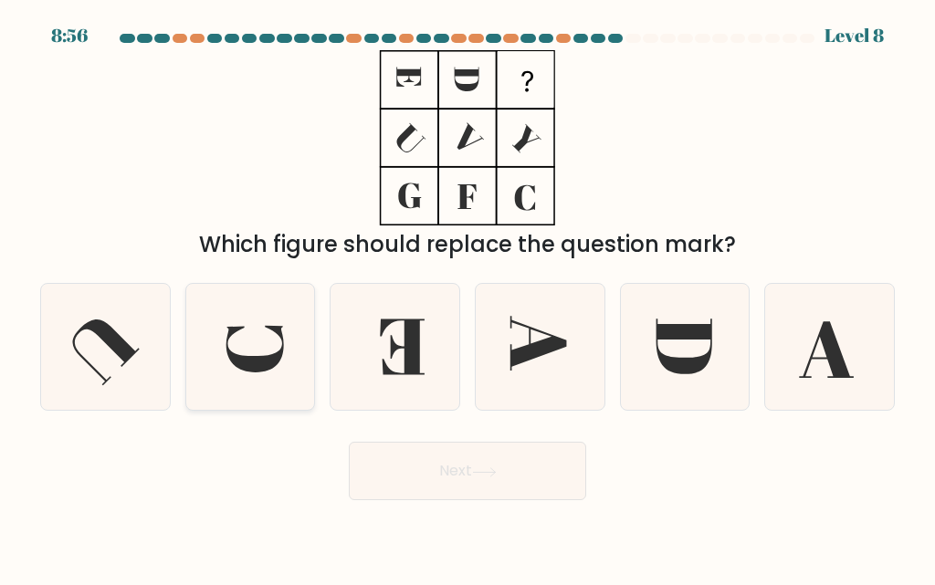
click at [230, 332] on icon at bounding box center [255, 349] width 58 height 47
click at [467, 298] on input "b." at bounding box center [467, 295] width 1 height 5
radio input "true"
click at [479, 467] on icon at bounding box center [484, 472] width 25 height 10
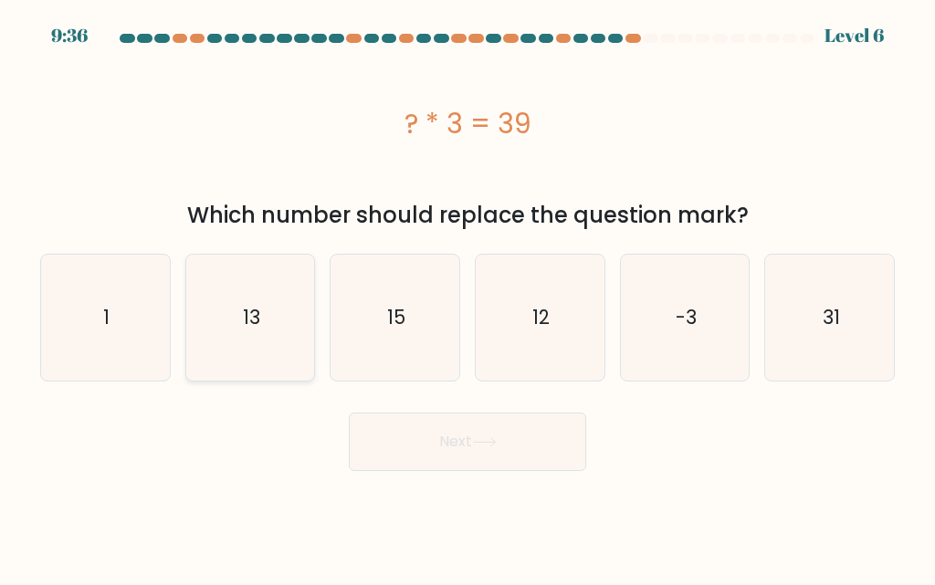
click at [267, 341] on icon "13" at bounding box center [250, 318] width 126 height 126
click at [467, 298] on input "b. 13" at bounding box center [467, 295] width 1 height 5
radio input "true"
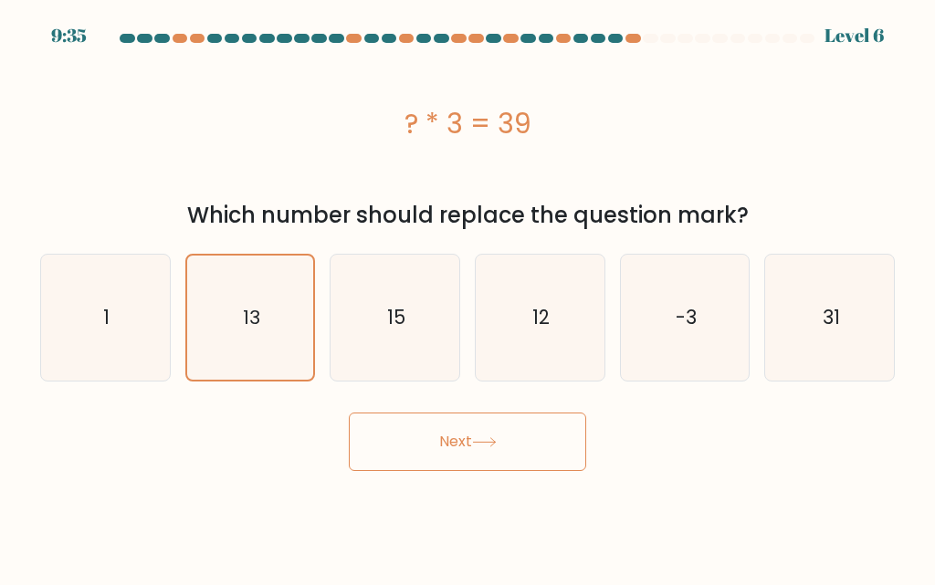
click at [404, 455] on button "Next" at bounding box center [467, 442] width 237 height 58
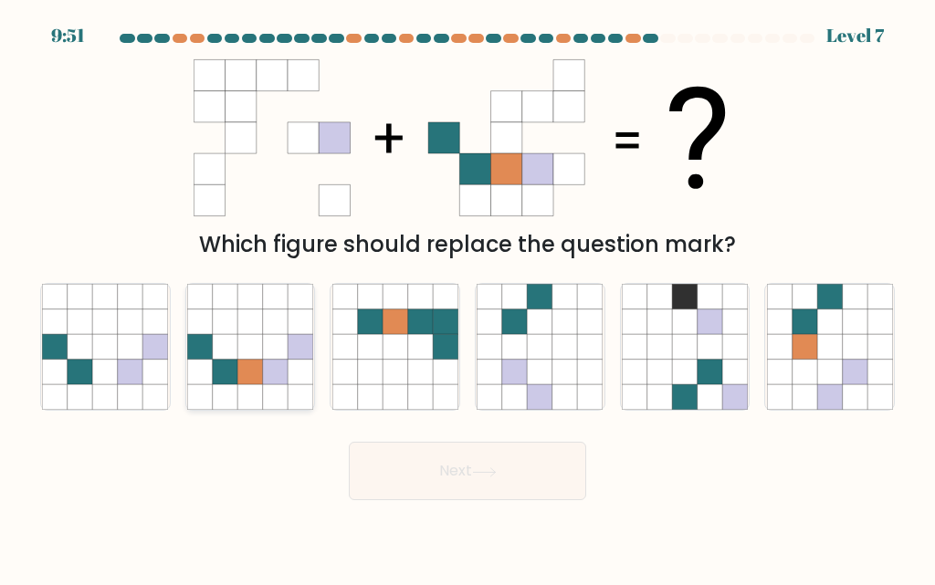
click at [278, 350] on icon at bounding box center [275, 347] width 25 height 25
click at [467, 298] on input "b." at bounding box center [467, 295] width 1 height 5
radio input "true"
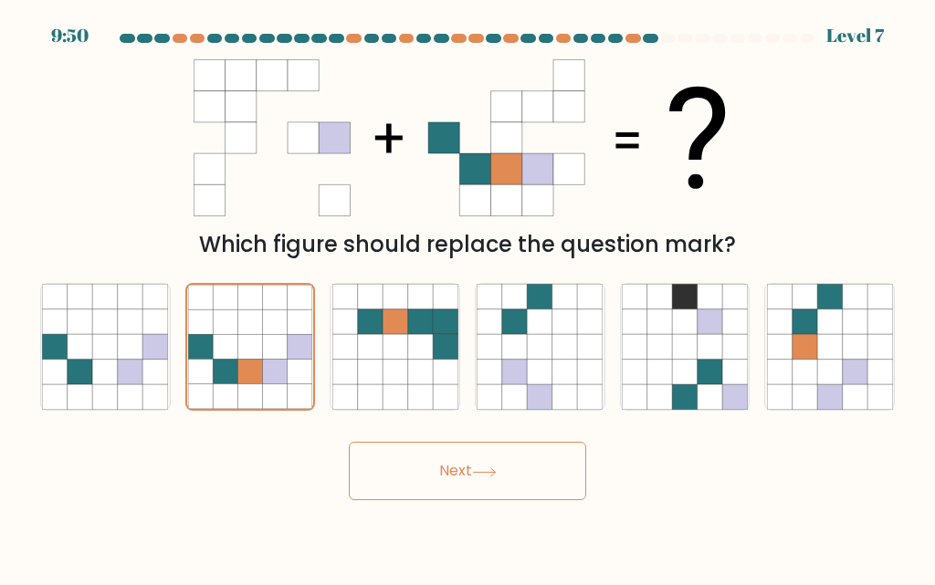
click at [436, 463] on button "Next" at bounding box center [467, 471] width 237 height 58
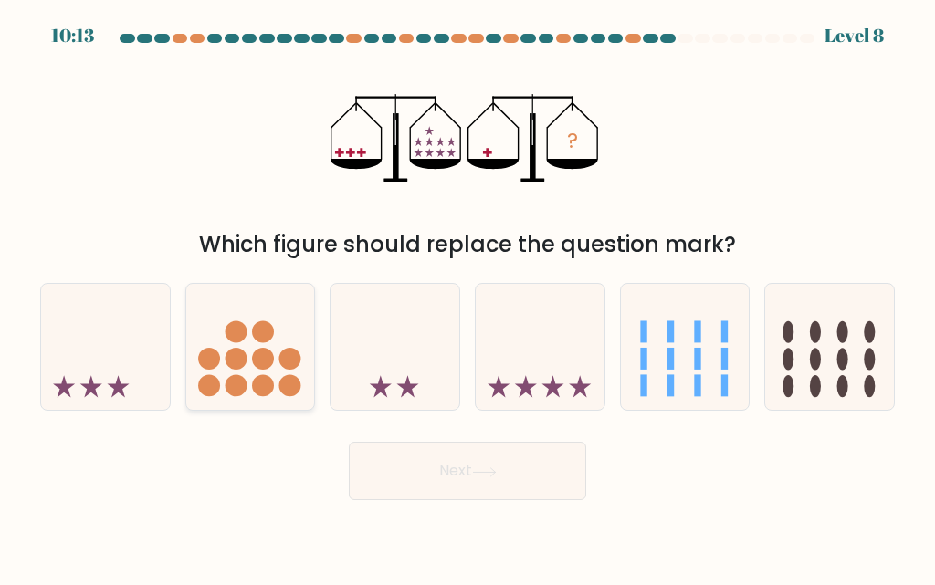
click at [300, 357] on circle at bounding box center [290, 359] width 22 height 22
click at [467, 298] on input "b." at bounding box center [467, 295] width 1 height 5
radio input "true"
click at [445, 469] on button "Next" at bounding box center [467, 471] width 237 height 58
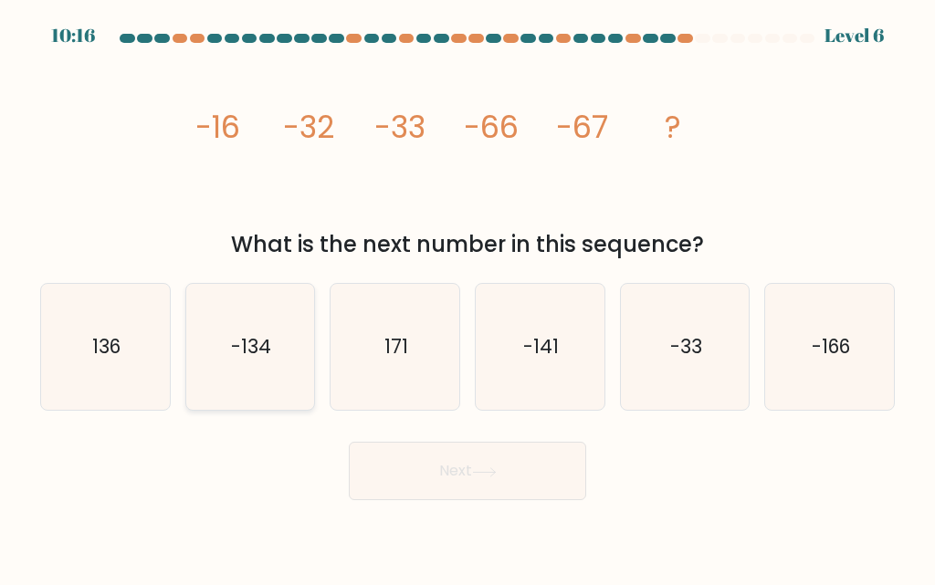
click at [278, 340] on icon "-134" at bounding box center [250, 347] width 126 height 126
click at [467, 298] on input "b. -134" at bounding box center [467, 295] width 1 height 5
radio input "true"
click at [473, 481] on button "Next" at bounding box center [467, 471] width 237 height 58
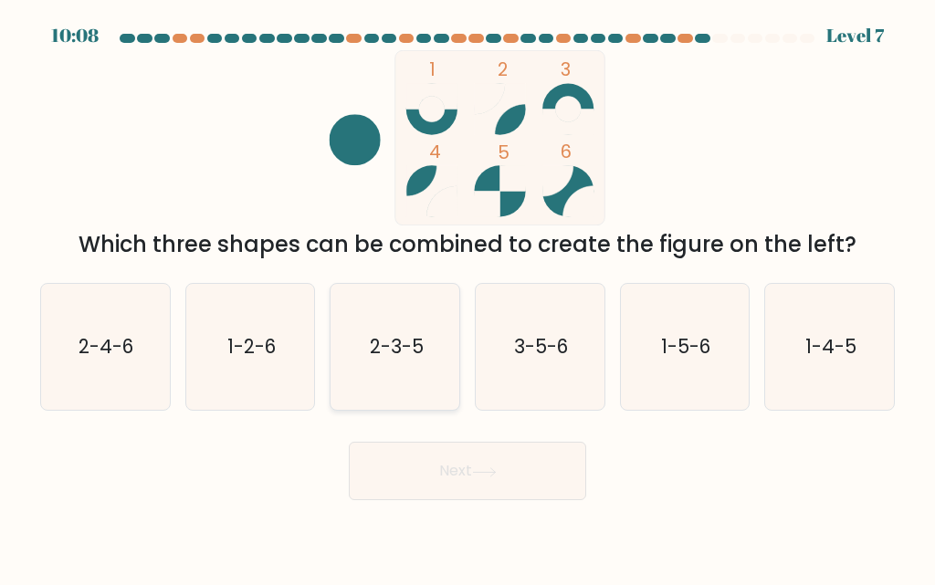
click at [432, 332] on icon "2-3-5" at bounding box center [395, 347] width 126 height 126
click at [467, 298] on input "c. 2-3-5" at bounding box center [467, 295] width 1 height 5
radio input "true"
click at [451, 436] on div "Next" at bounding box center [467, 467] width 876 height 68
click at [451, 454] on button "Next" at bounding box center [467, 471] width 237 height 58
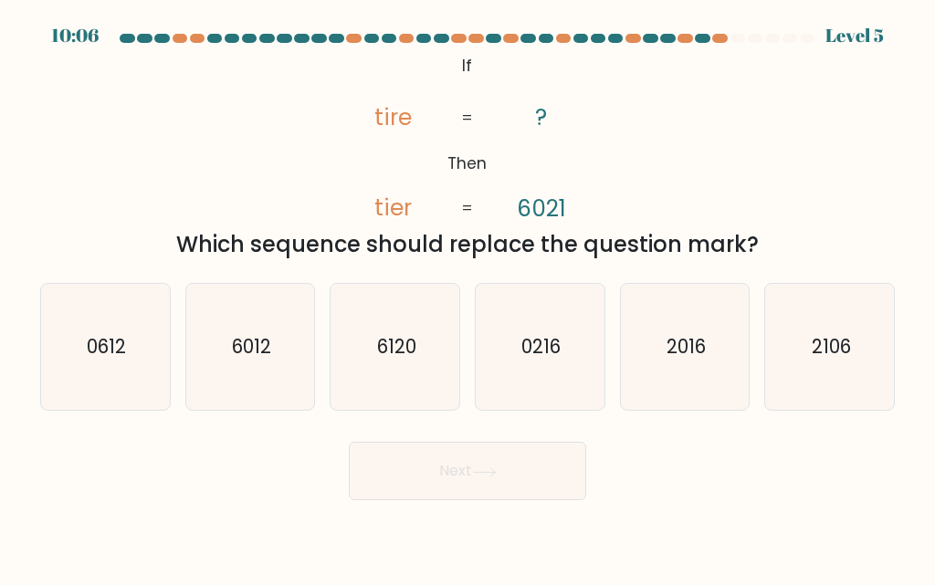
click at [448, 459] on button "Next" at bounding box center [467, 471] width 237 height 58
click at [235, 214] on div "@import url('https://fonts.googleapis.com/css?family=Abril+Fatface:400,100,100i…" at bounding box center [467, 155] width 876 height 211
click at [258, 337] on text "6012" at bounding box center [251, 346] width 39 height 26
click at [467, 298] on input "b. 6012" at bounding box center [467, 295] width 1 height 5
radio input "true"
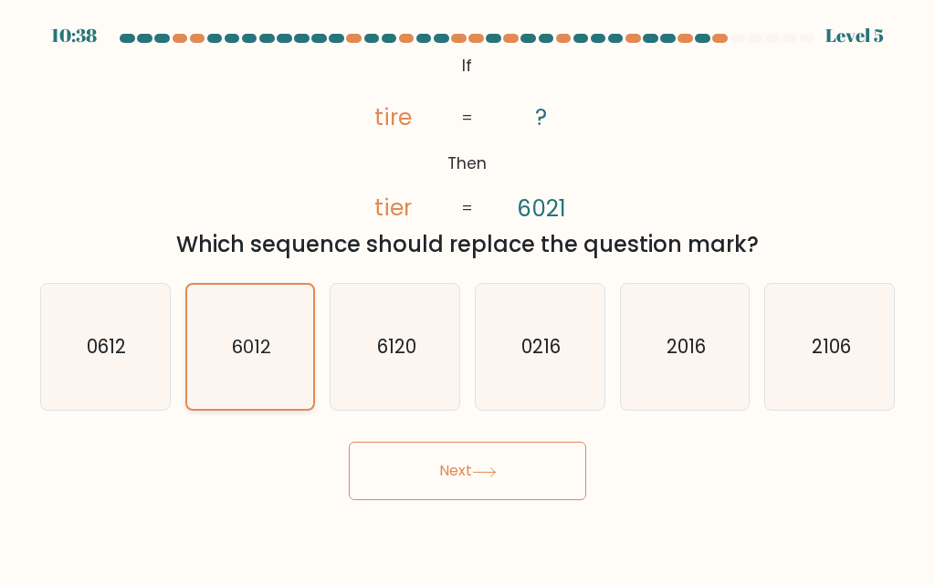
click at [258, 336] on text "6012" at bounding box center [251, 347] width 39 height 26
click at [467, 298] on input "b. 6012" at bounding box center [467, 295] width 1 height 5
click at [415, 461] on button "Next" at bounding box center [467, 471] width 237 height 58
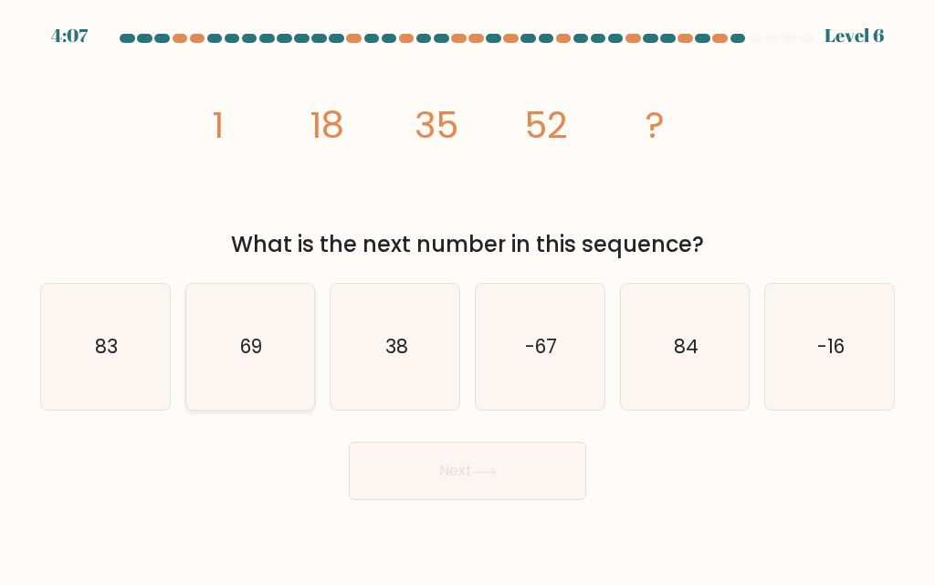
click at [253, 366] on icon "69" at bounding box center [250, 347] width 126 height 126
click at [467, 298] on input "b. 69" at bounding box center [467, 295] width 1 height 5
radio input "true"
click at [395, 461] on button "Next" at bounding box center [467, 471] width 237 height 58
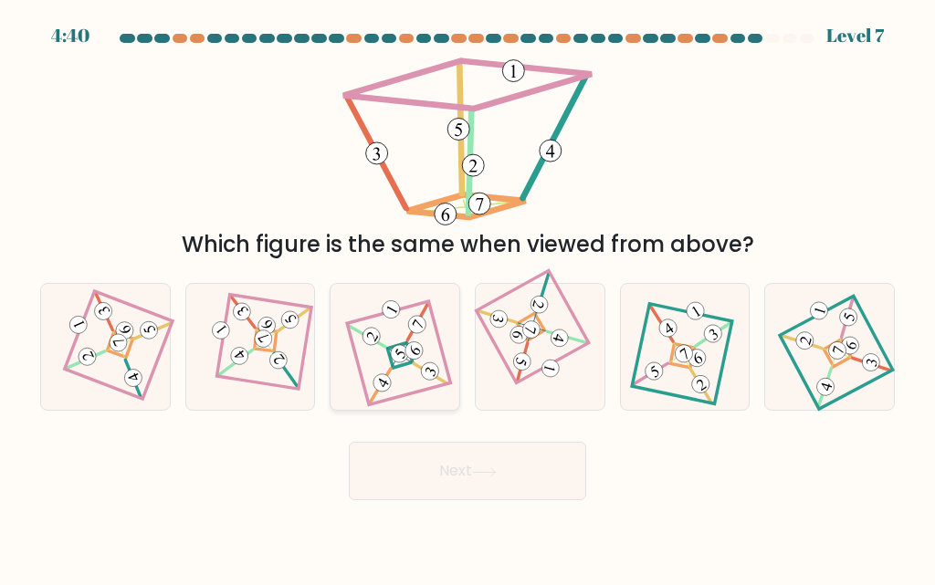
drag, startPoint x: 405, startPoint y: 355, endPoint x: 405, endPoint y: 327, distance: 28.3
click at [405, 353] on g at bounding box center [396, 346] width 107 height 117
click at [467, 298] on input "c." at bounding box center [467, 295] width 1 height 5
radio input "true"
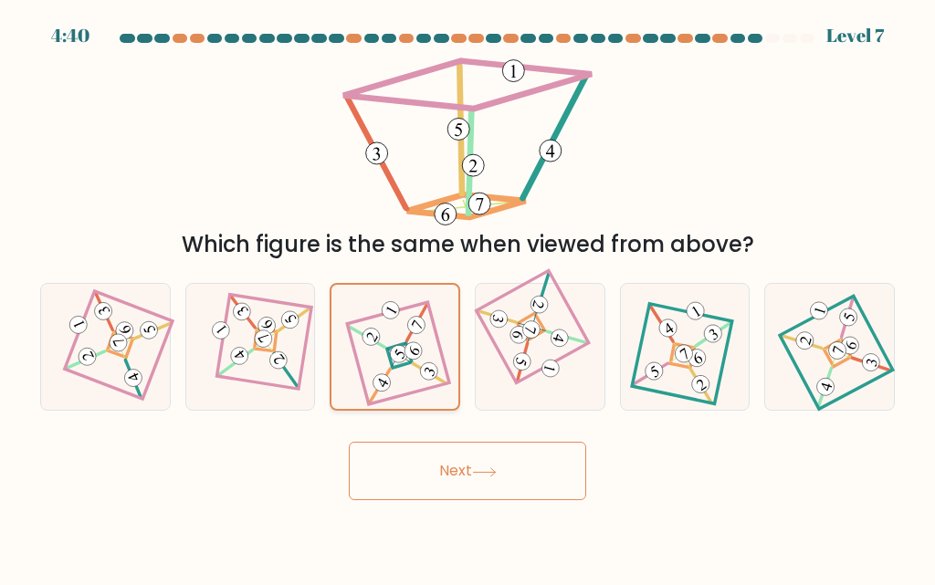
drag, startPoint x: 405, startPoint y: 327, endPoint x: 405, endPoint y: 309, distance: 17.3
click at [405, 309] on icon at bounding box center [394, 348] width 87 height 100
click at [467, 298] on input "c." at bounding box center [467, 295] width 1 height 5
click at [450, 472] on button "Next" at bounding box center [467, 471] width 237 height 58
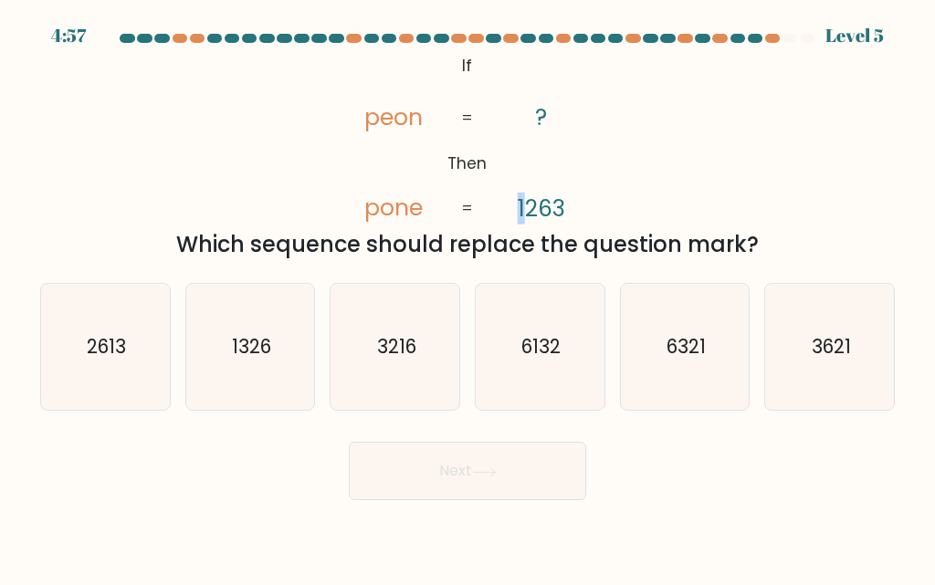
click at [524, 216] on tspan "1263" at bounding box center [541, 209] width 47 height 32
click at [533, 222] on tspan "1263" at bounding box center [541, 209] width 47 height 32
click at [272, 353] on icon "1326" at bounding box center [250, 347] width 126 height 126
click at [467, 298] on input "b. 1326" at bounding box center [467, 295] width 1 height 5
radio input "true"
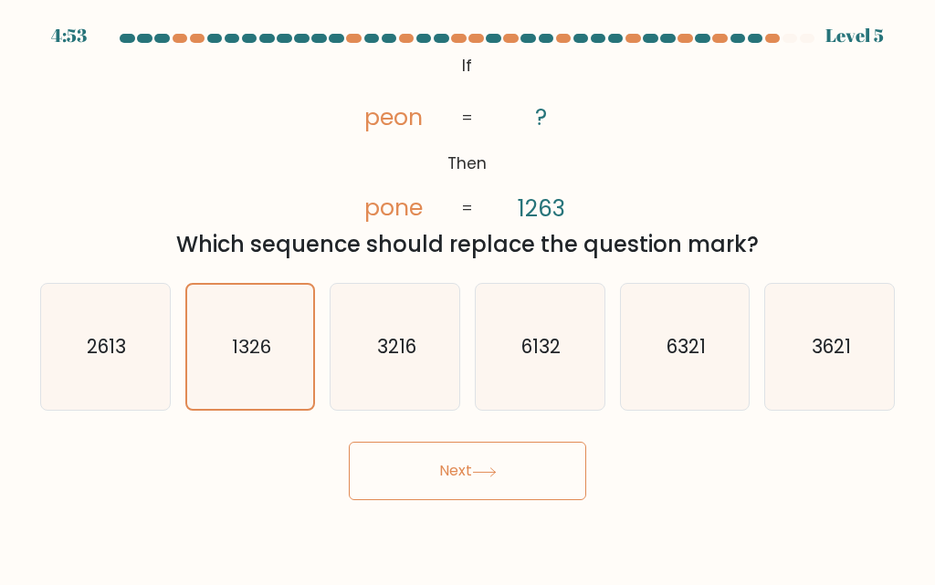
click at [433, 462] on button "Next" at bounding box center [467, 471] width 237 height 58
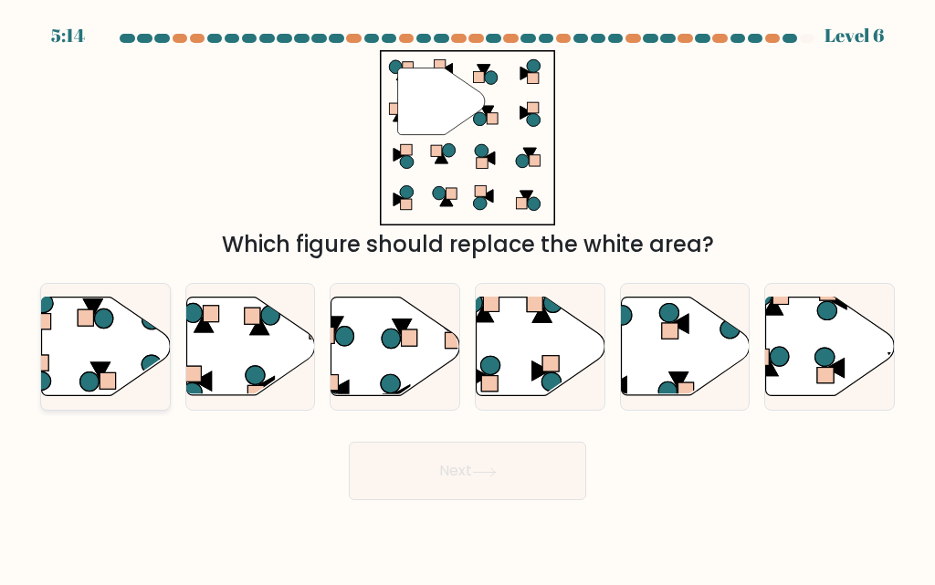
click at [112, 353] on icon at bounding box center [106, 347] width 129 height 99
click at [467, 298] on input "a." at bounding box center [467, 295] width 1 height 5
radio input "true"
click at [403, 474] on button "Next" at bounding box center [467, 471] width 237 height 58
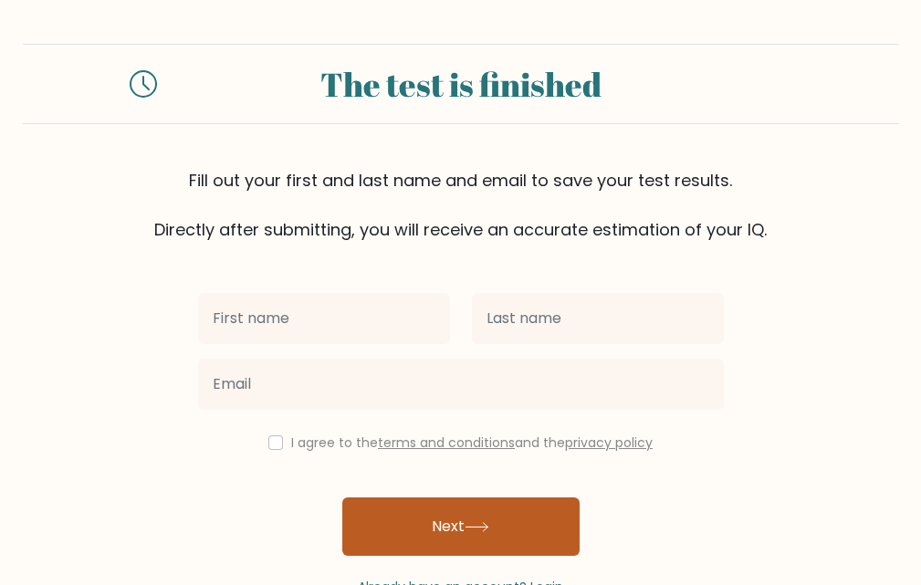
click at [412, 518] on button "Next" at bounding box center [460, 527] width 237 height 58
